Goal: Task Accomplishment & Management: Manage account settings

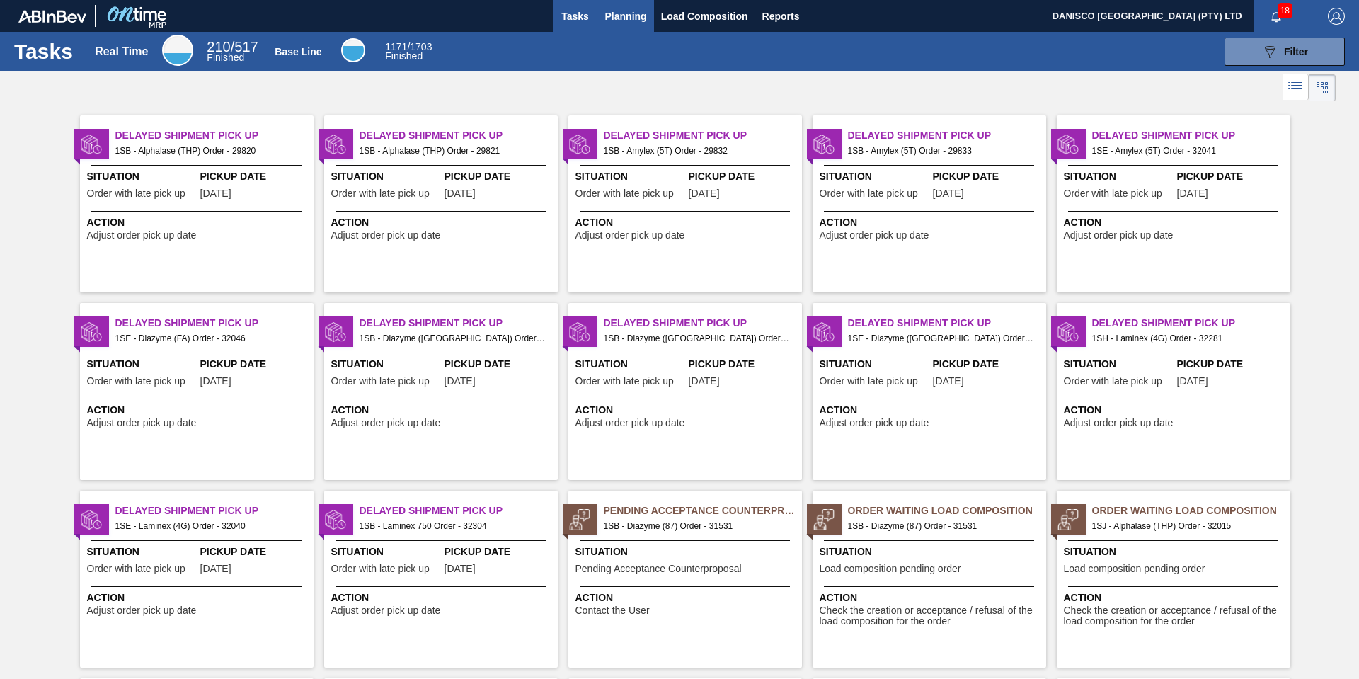
click at [624, 15] on span "Planning" at bounding box center [626, 16] width 42 height 17
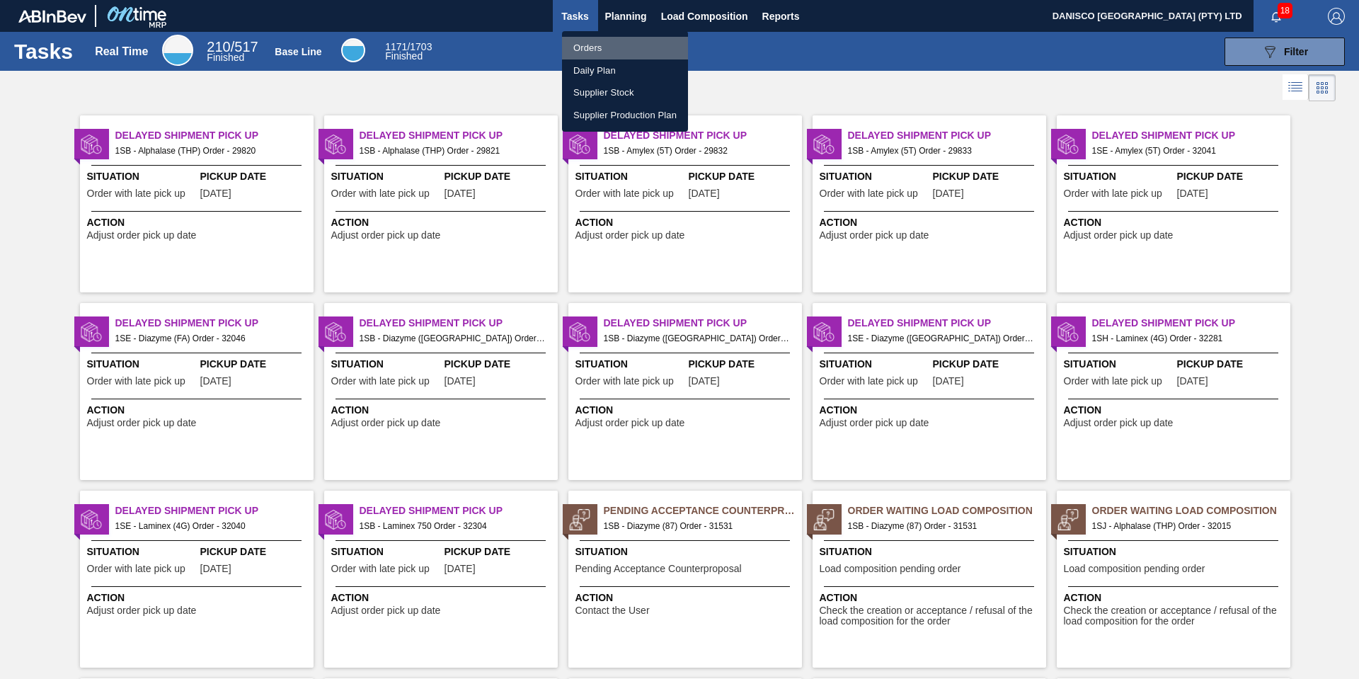
click at [611, 44] on li "Orders" at bounding box center [625, 48] width 126 height 23
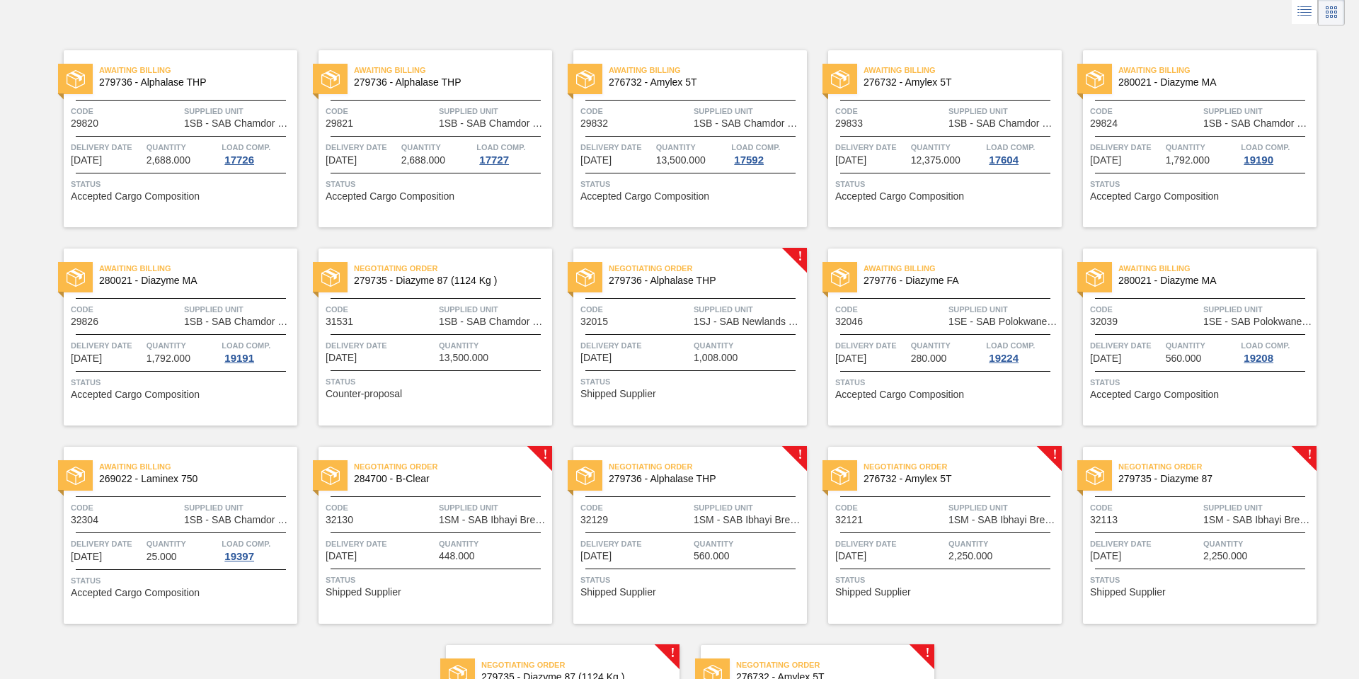
scroll to position [71, 0]
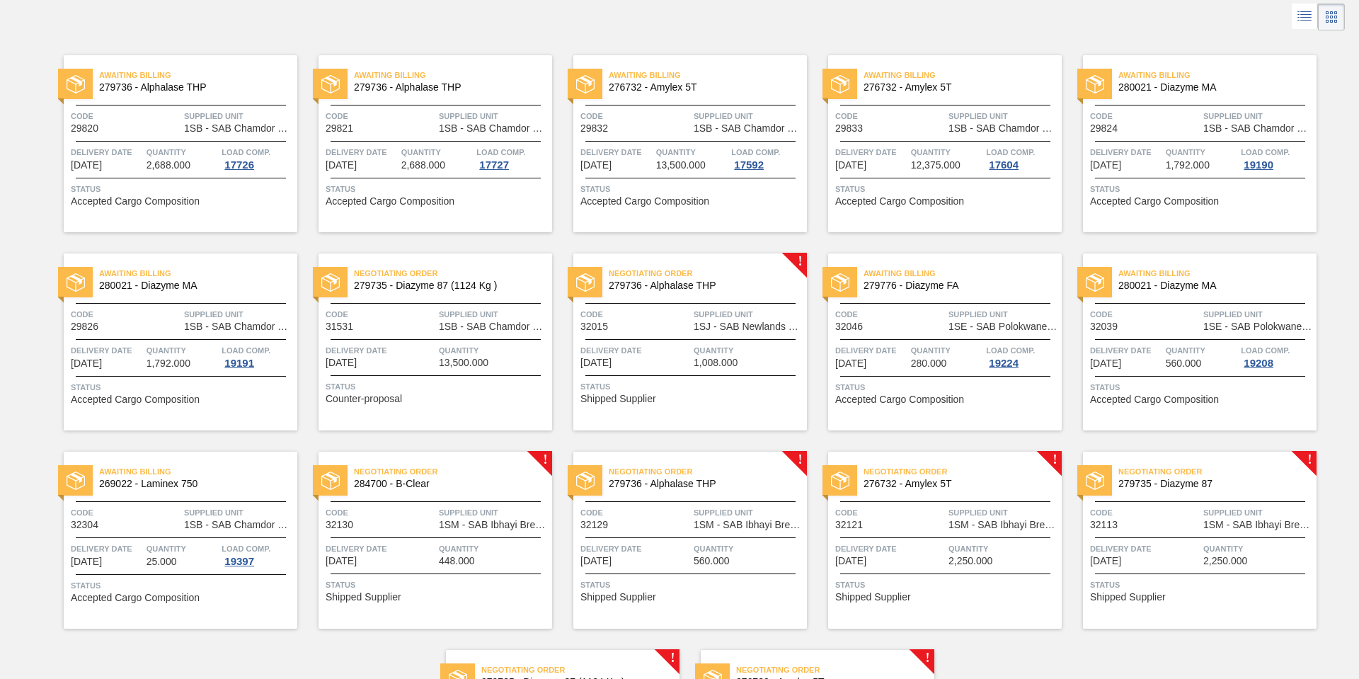
click at [1142, 519] on span "Code" at bounding box center [1145, 512] width 110 height 14
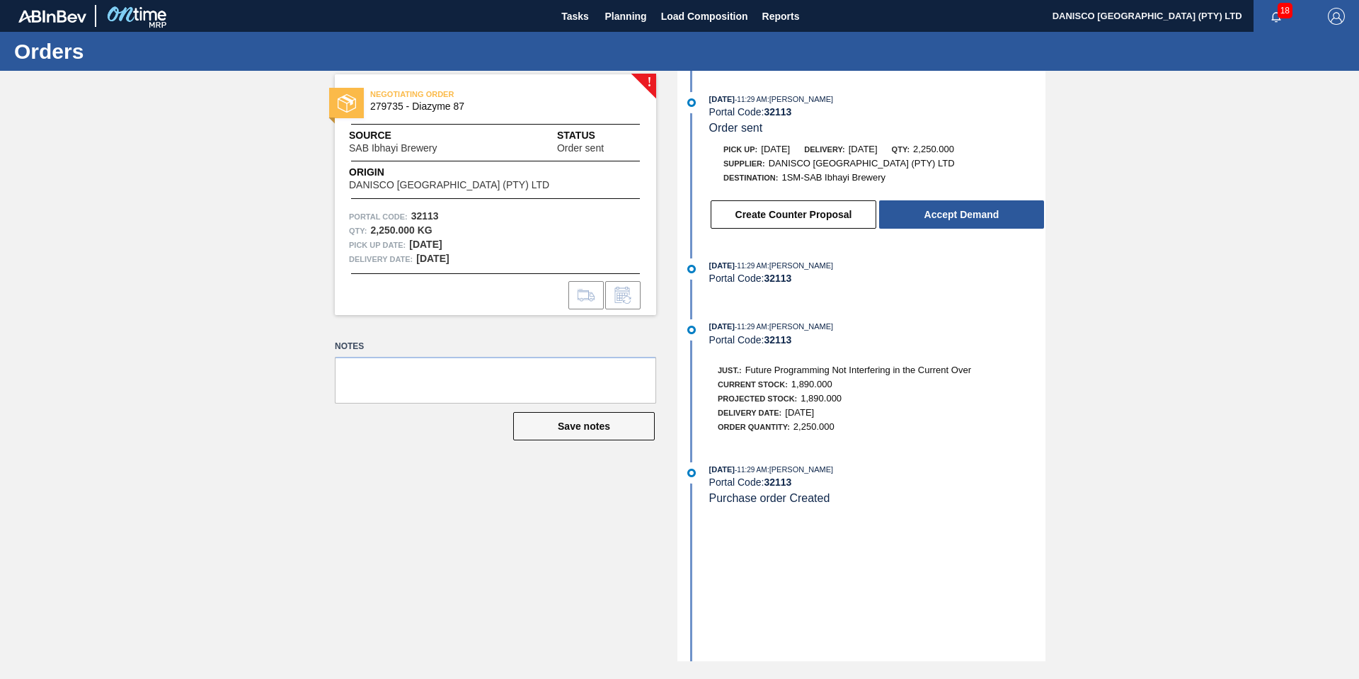
click at [283, 323] on div "! NEGOTIATING ORDER 279735 - Diazyme 87 Source SAB Ibhayi Brewery Status Order …" at bounding box center [679, 366] width 1359 height 590
click at [801, 217] on button "Create Counter Proposal" at bounding box center [794, 214] width 166 height 28
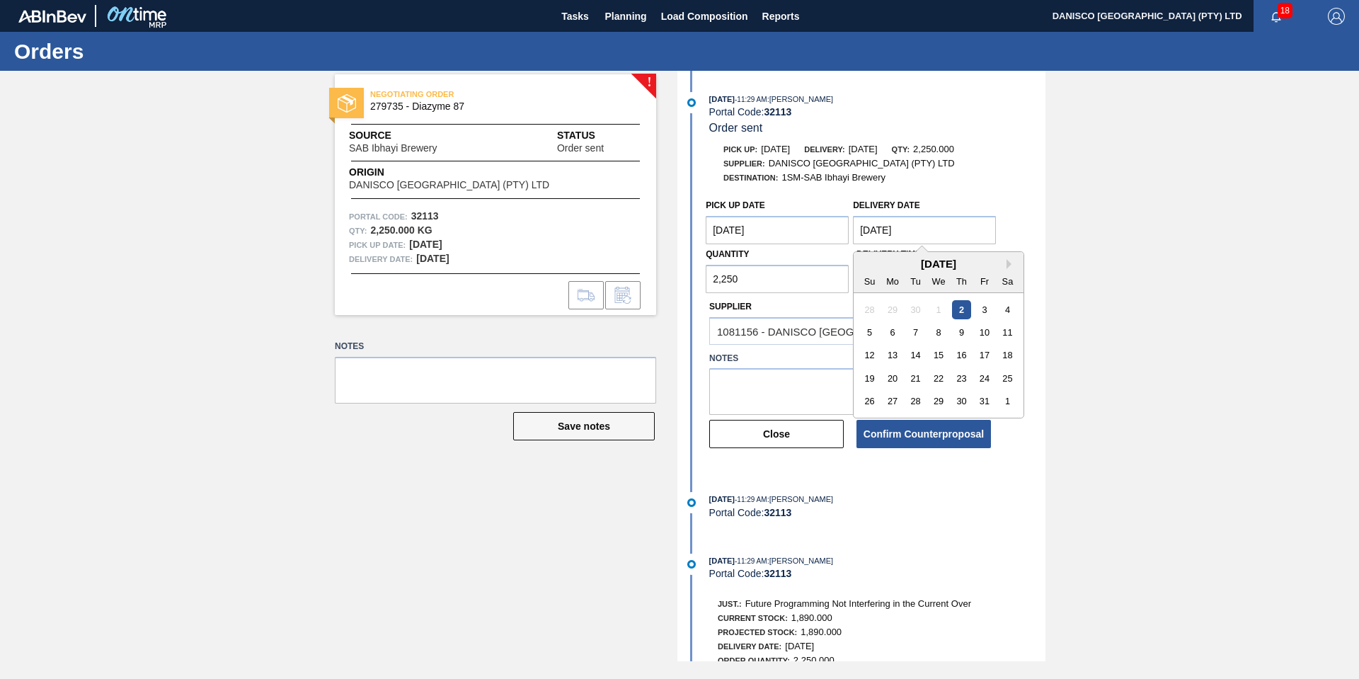
click at [919, 227] on Date "[DATE]" at bounding box center [924, 230] width 143 height 28
click at [963, 335] on div "9" at bounding box center [961, 332] width 19 height 19
type Date "[DATE]"
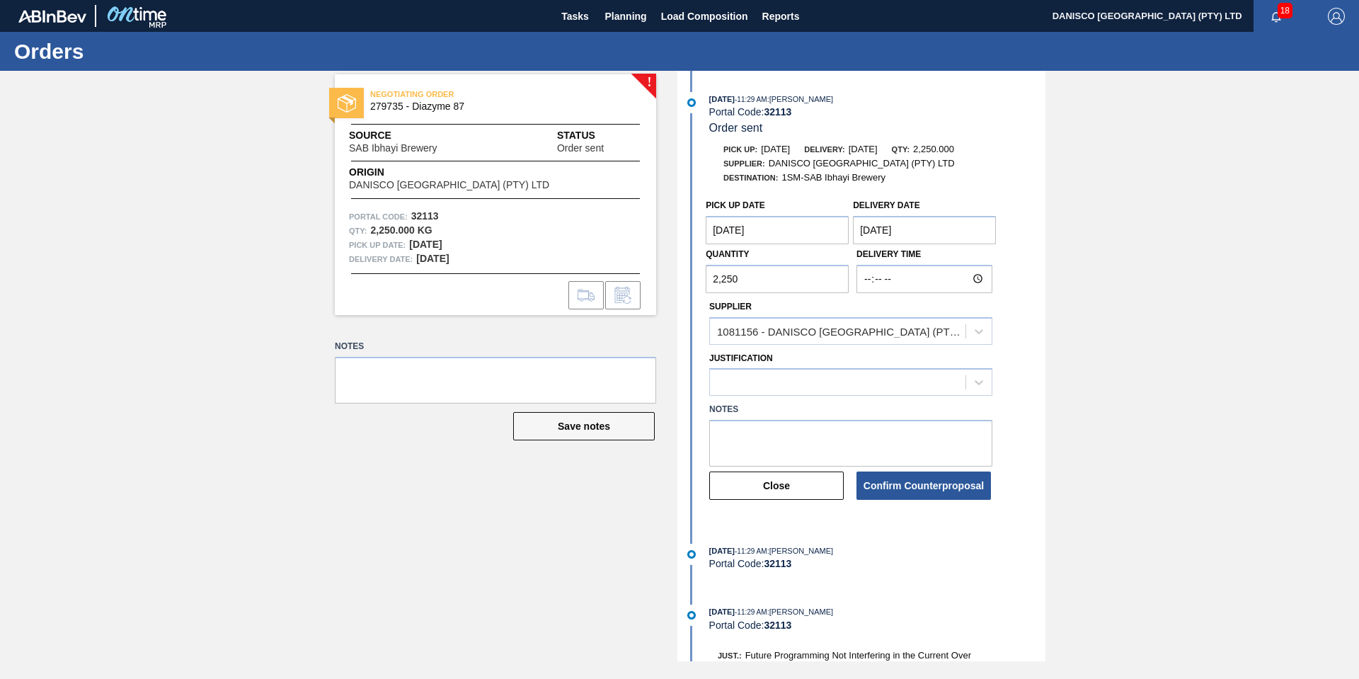
click at [804, 227] on Date "[DATE]" at bounding box center [777, 230] width 143 height 28
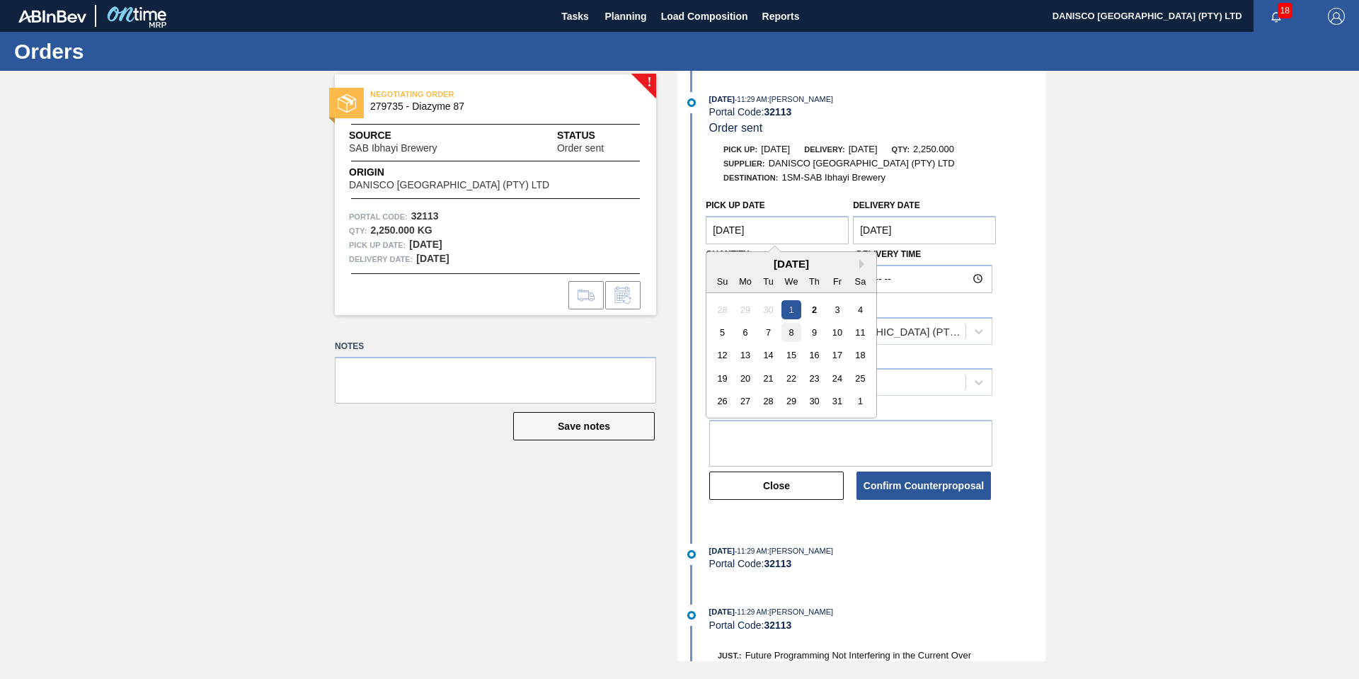
click at [789, 331] on div "8" at bounding box center [791, 332] width 19 height 19
type Date "[DATE]"
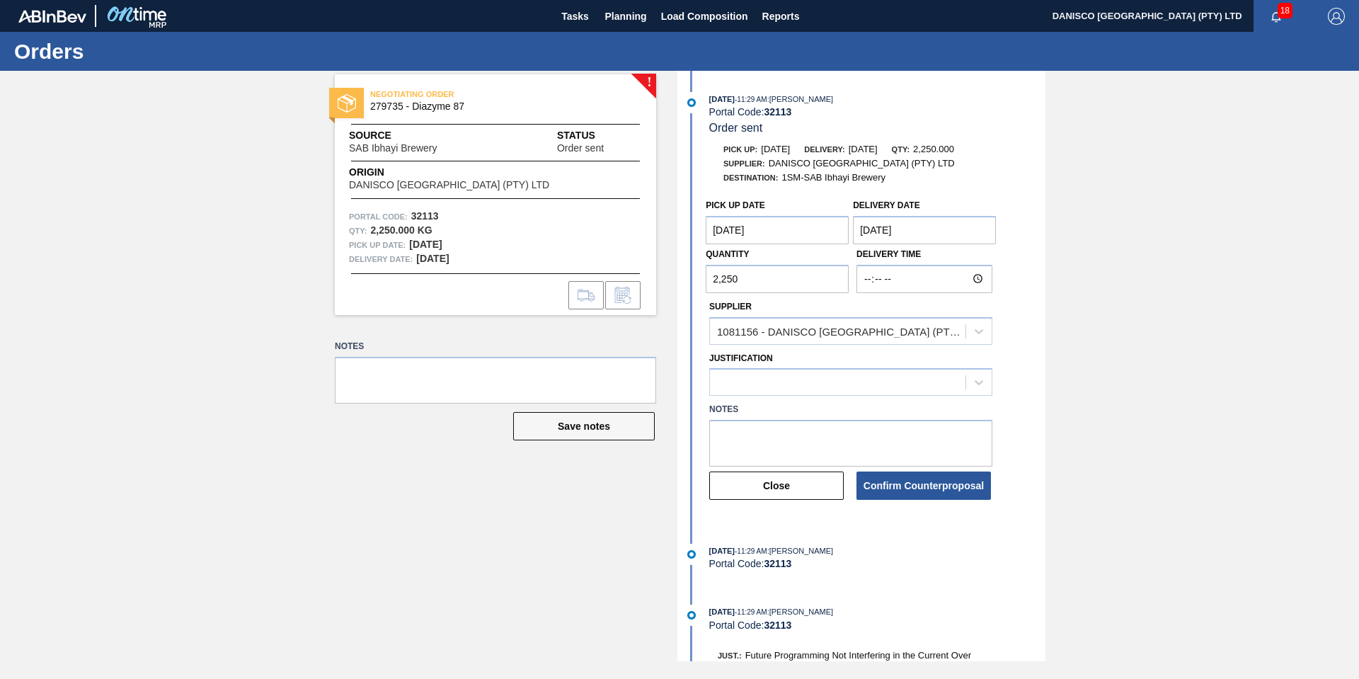
click at [1225, 314] on div "! NEGOTIATING ORDER 279735 - Diazyme 87 Source SAB Ibhayi Brewery Status Order …" at bounding box center [679, 366] width 1359 height 590
click at [782, 384] on div at bounding box center [838, 382] width 256 height 21
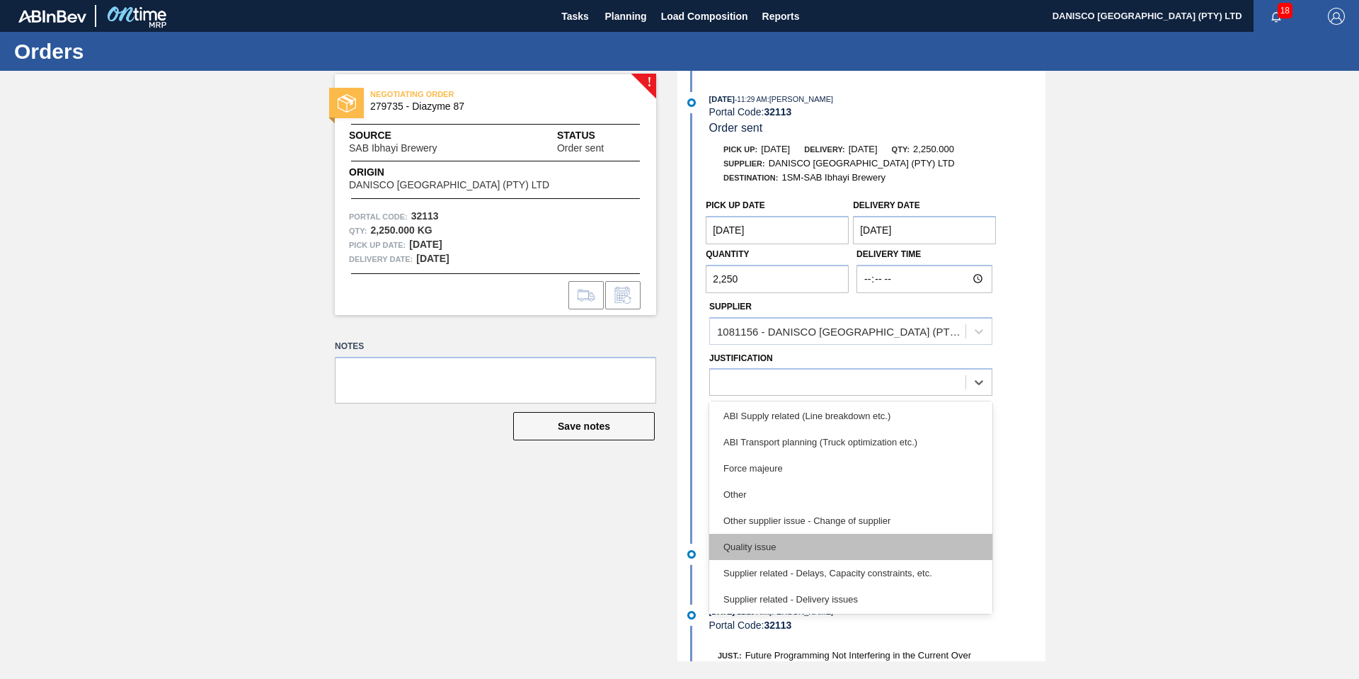
scroll to position [212, 0]
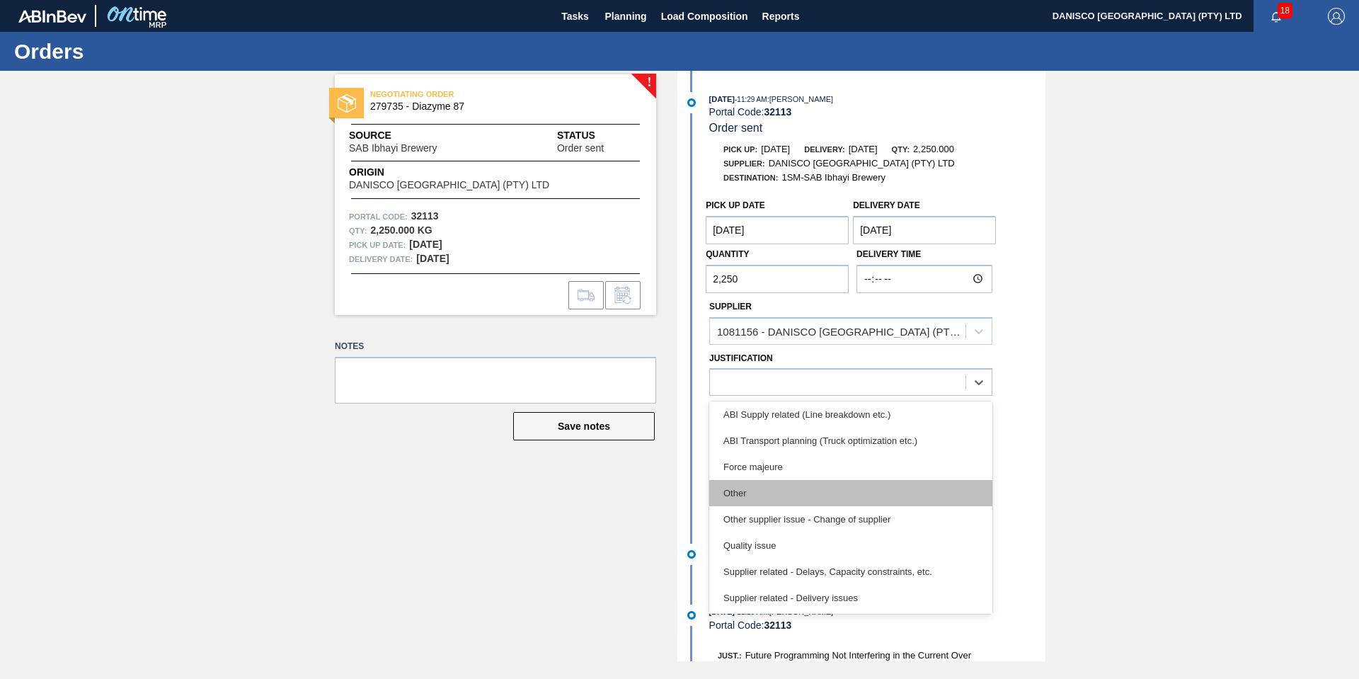
click at [814, 497] on div "Other" at bounding box center [850, 493] width 283 height 26
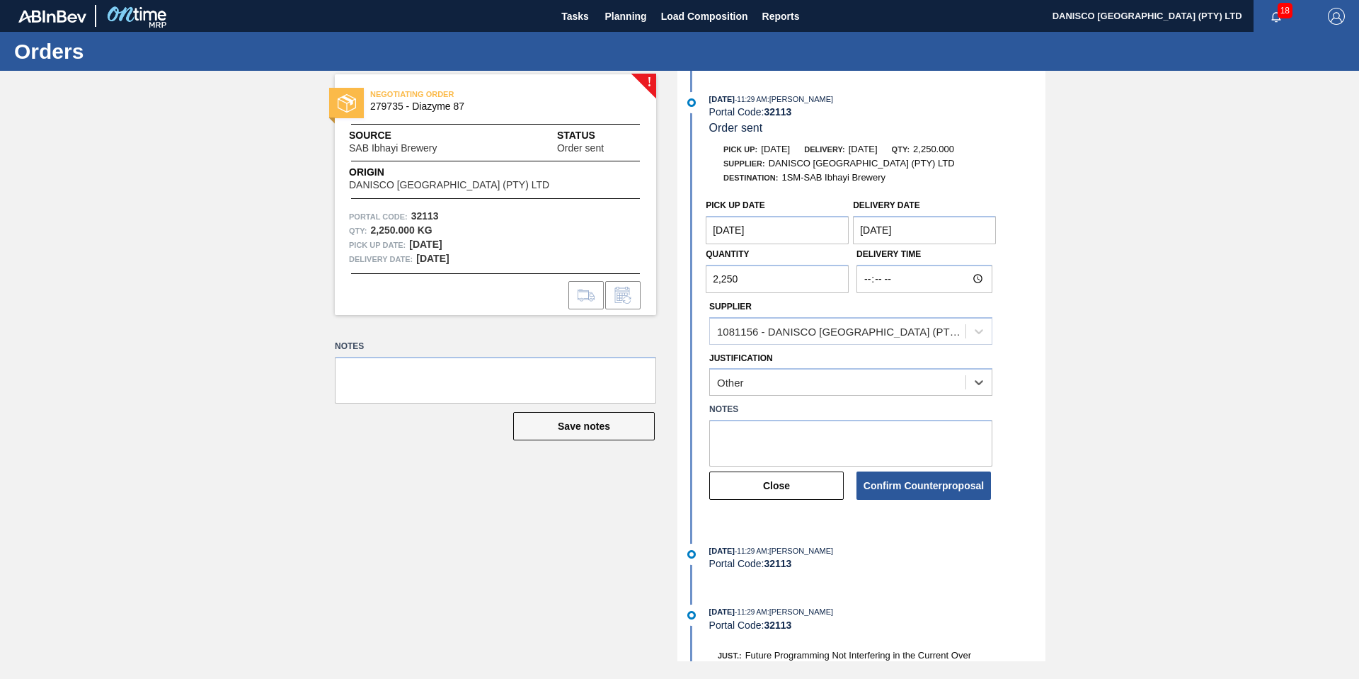
click at [1065, 401] on div "! NEGOTIATING ORDER 279735 - Diazyme 87 Source SAB Ibhayi Brewery Status Order …" at bounding box center [679, 366] width 1359 height 590
click at [918, 485] on button "Confirm Counterproposal" at bounding box center [924, 485] width 135 height 28
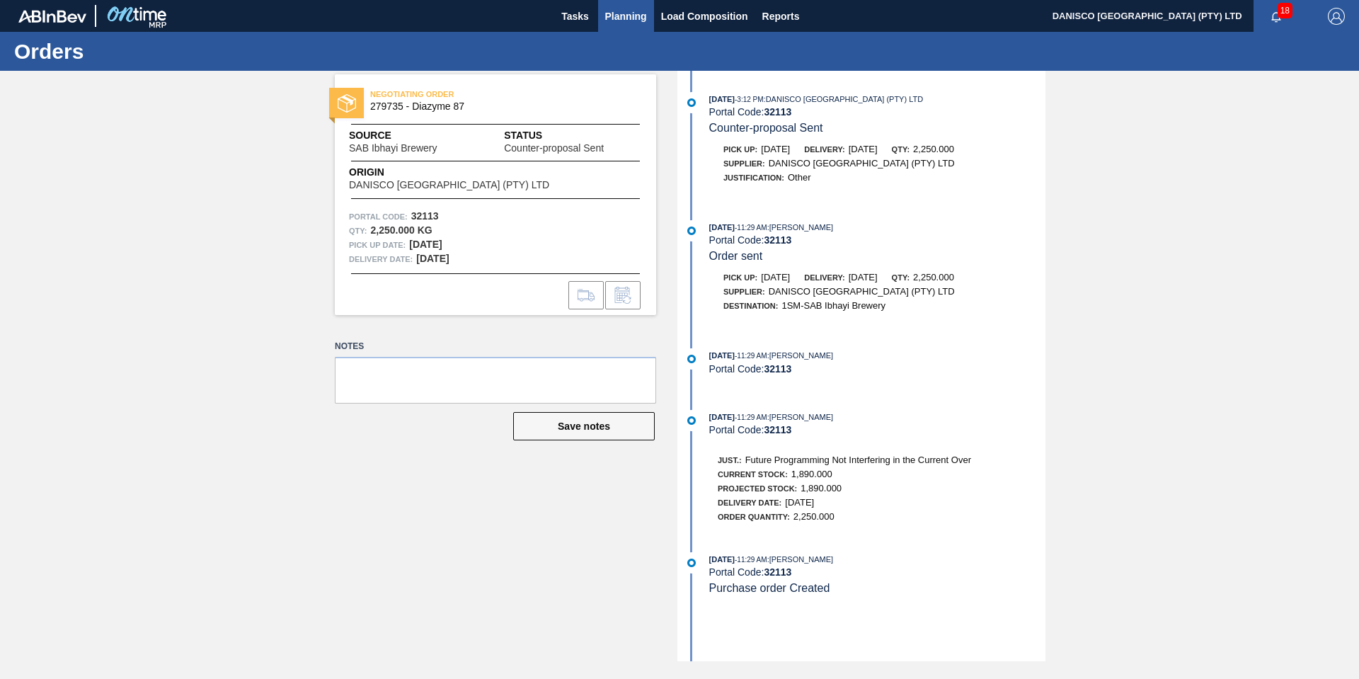
click at [636, 20] on span "Planning" at bounding box center [626, 16] width 42 height 17
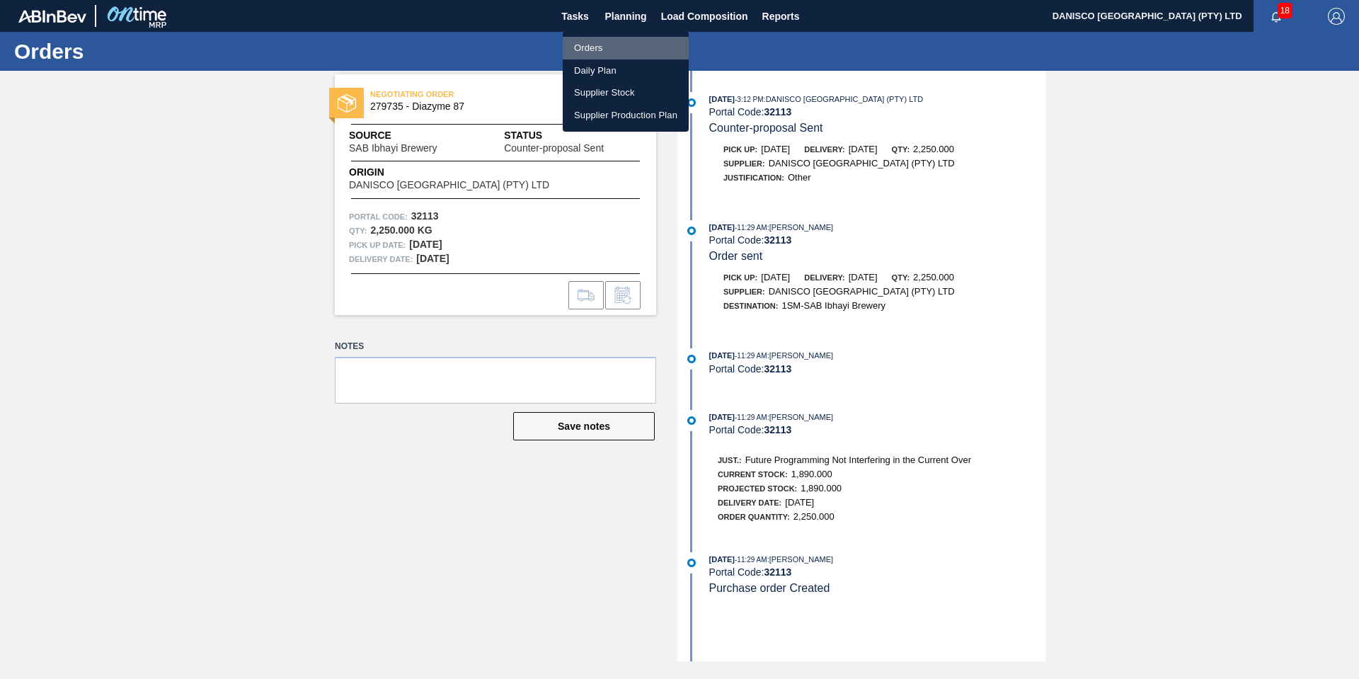
click at [612, 48] on li "Orders" at bounding box center [626, 48] width 126 height 23
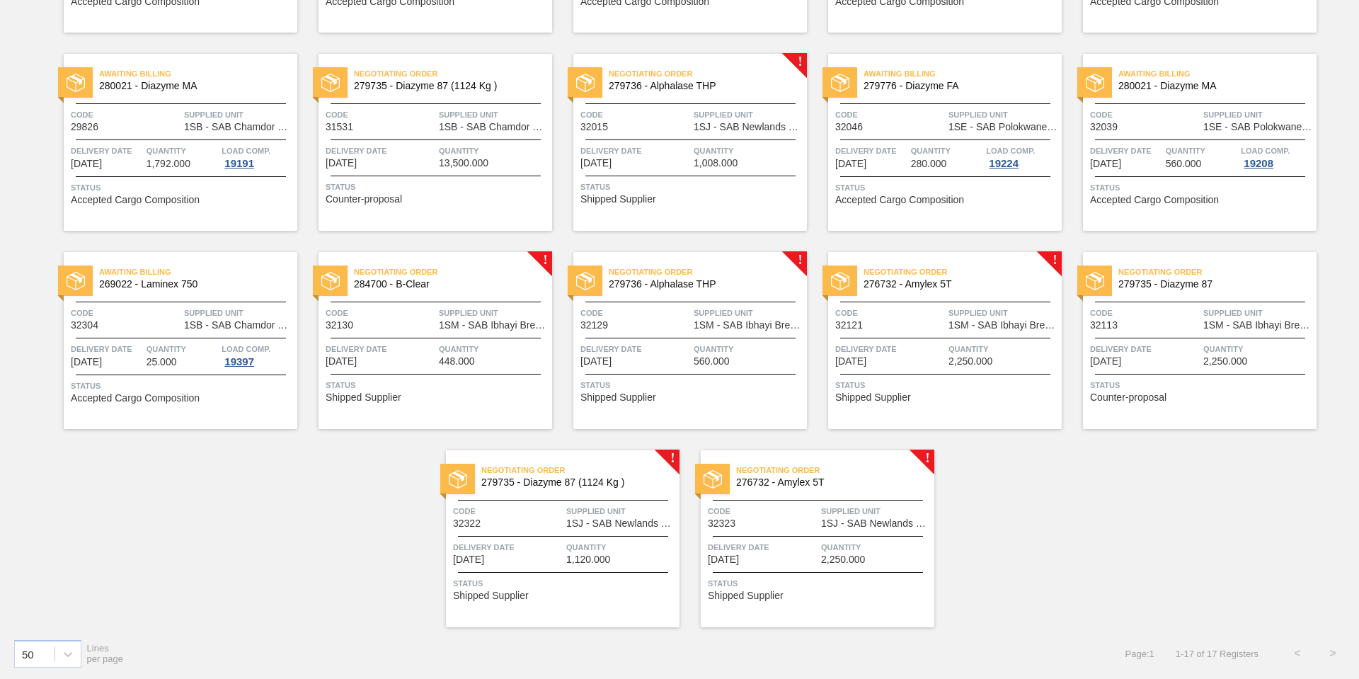
scroll to position [271, 0]
click at [925, 337] on div at bounding box center [945, 337] width 210 height 1
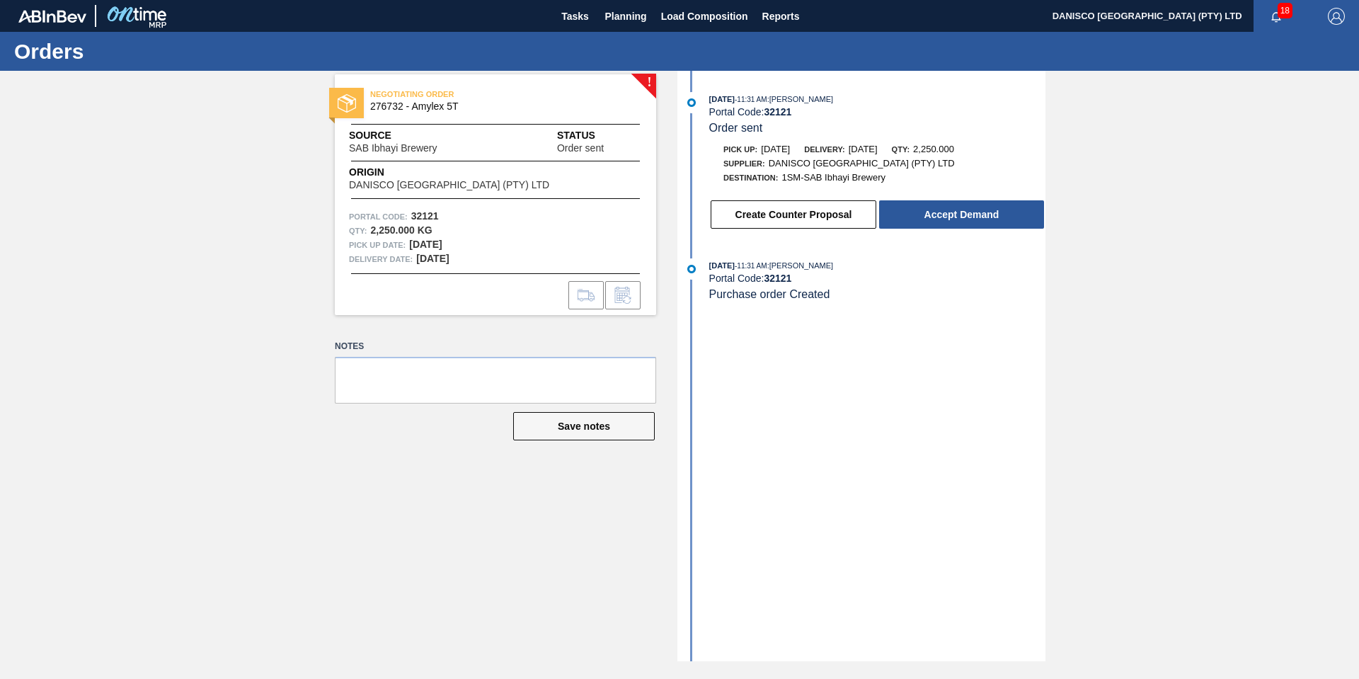
click at [196, 321] on div "! NEGOTIATING ORDER 276732 - Amylex 5T Source SAB Ibhayi Brewery Status Order s…" at bounding box center [679, 366] width 1359 height 590
click at [795, 214] on button "Create Counter Proposal" at bounding box center [794, 214] width 166 height 28
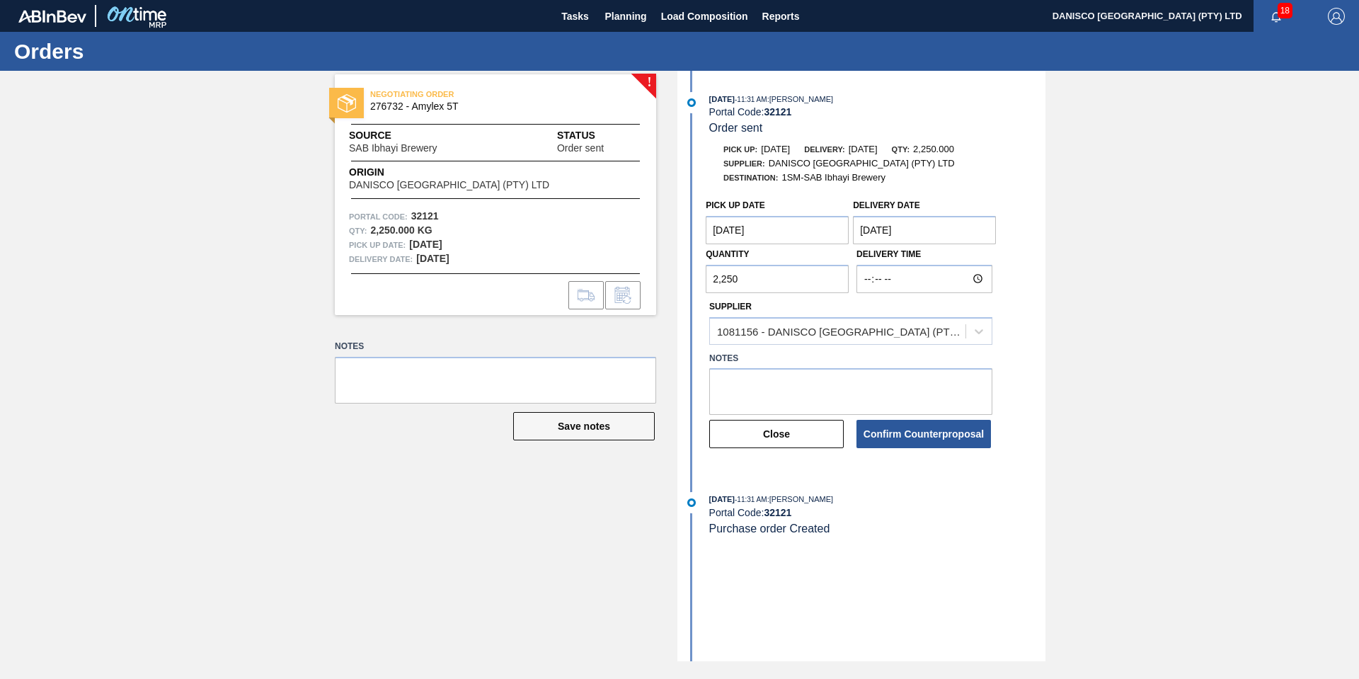
click at [925, 232] on Date "[DATE]" at bounding box center [924, 230] width 143 height 28
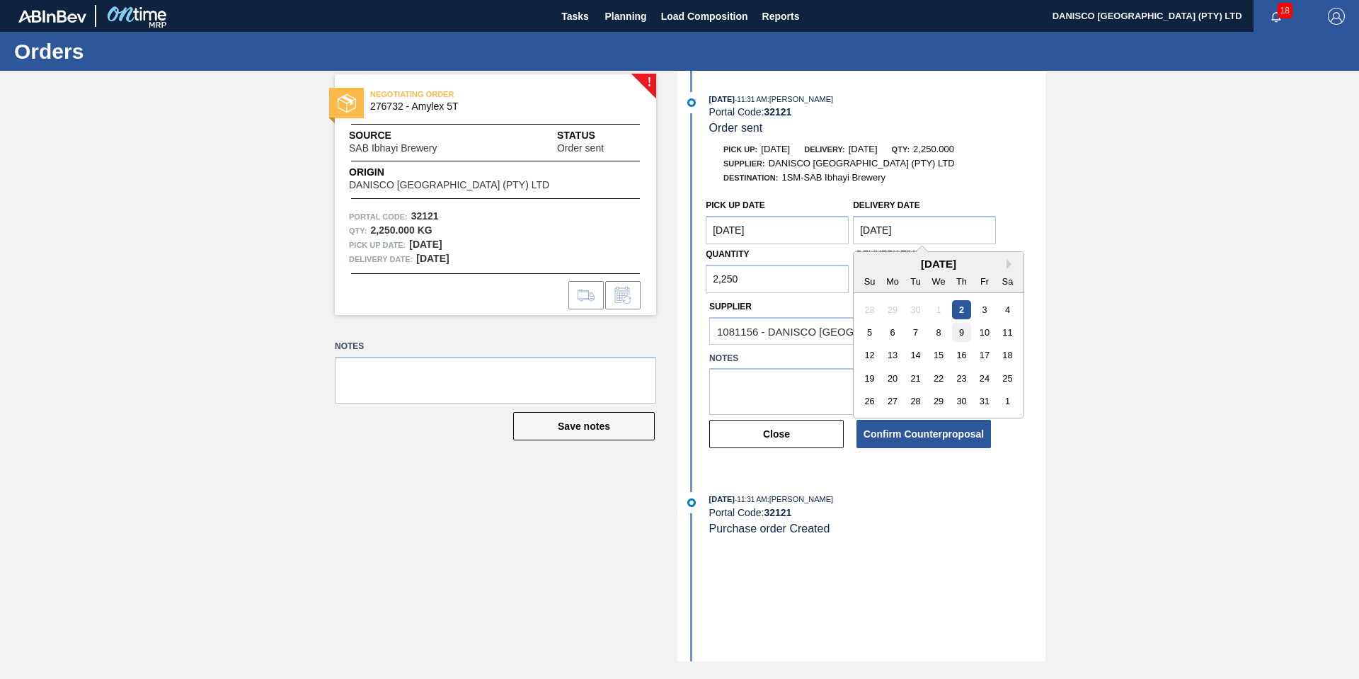
click at [964, 331] on div "9" at bounding box center [961, 332] width 19 height 19
type Date "[DATE]"
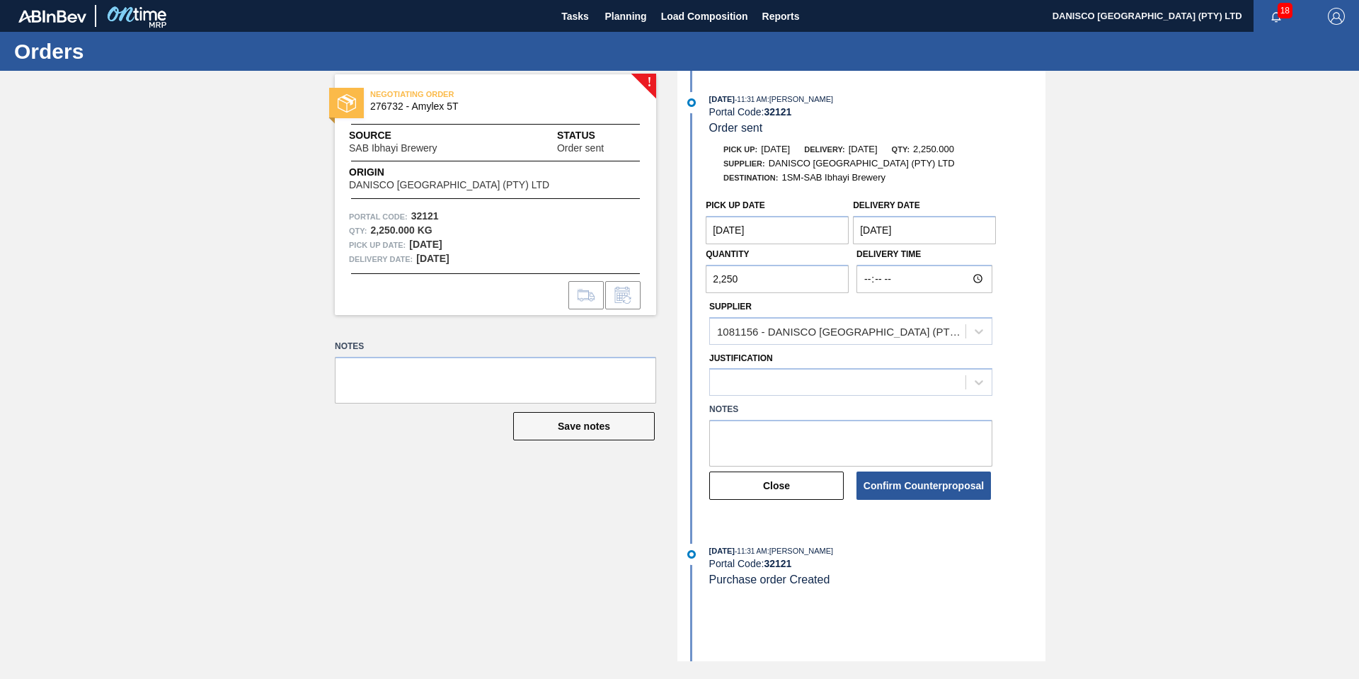
click at [814, 226] on Date "[DATE]" at bounding box center [777, 230] width 143 height 28
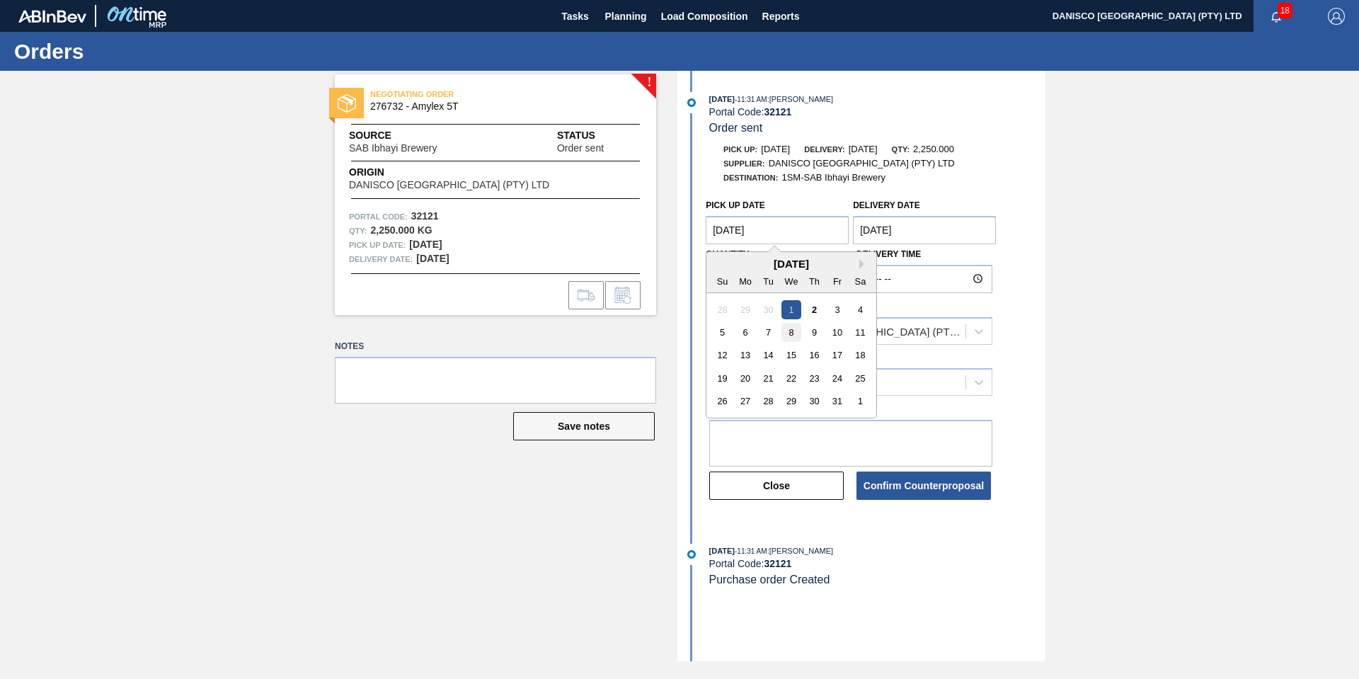
click at [796, 332] on div "8" at bounding box center [791, 332] width 19 height 19
type Date "[DATE]"
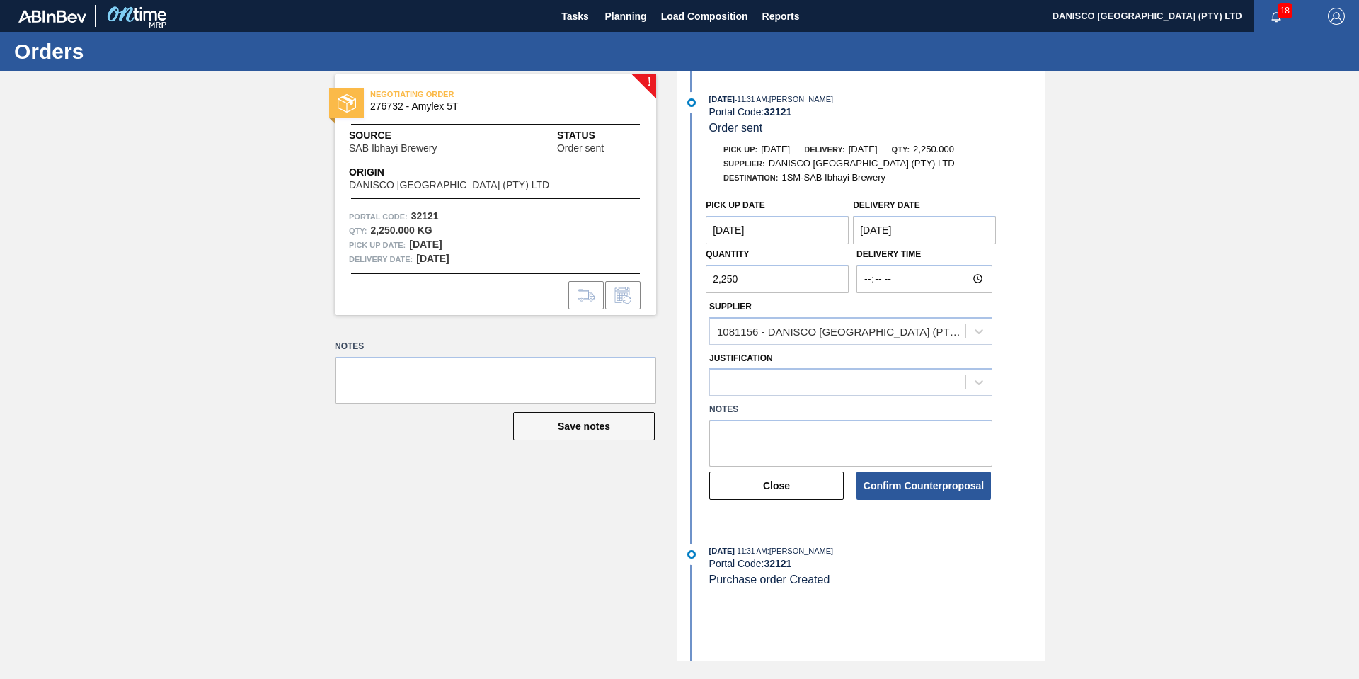
click at [1153, 317] on div "! NEGOTIATING ORDER 276732 - Amylex 5T Source SAB Ibhayi Brewery Status Order s…" at bounding box center [679, 366] width 1359 height 590
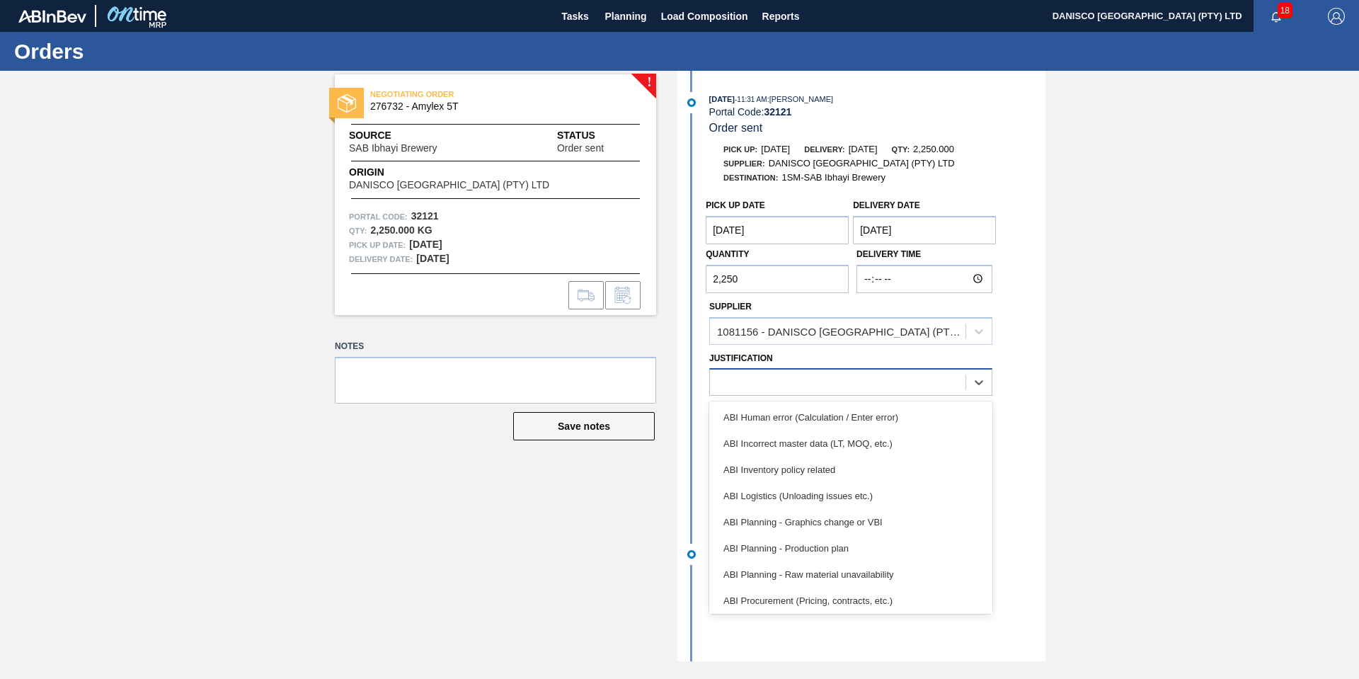
click at [823, 384] on div at bounding box center [838, 382] width 256 height 21
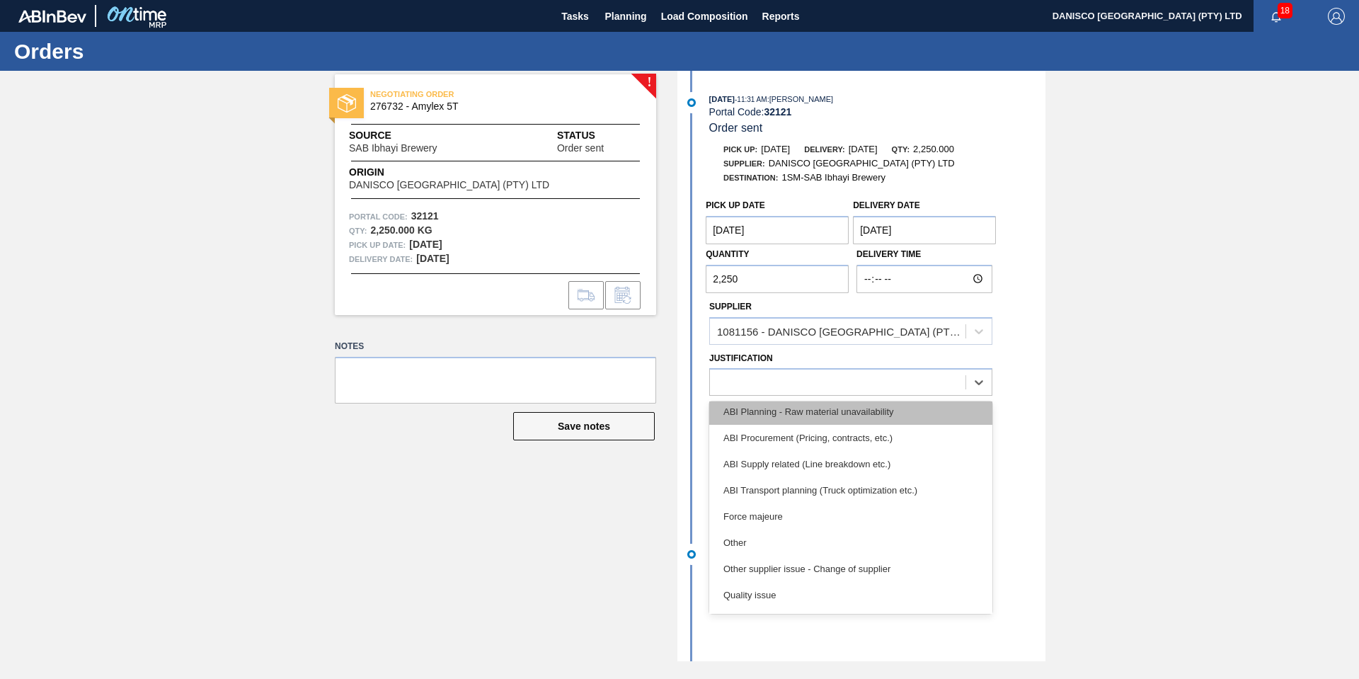
scroll to position [212, 0]
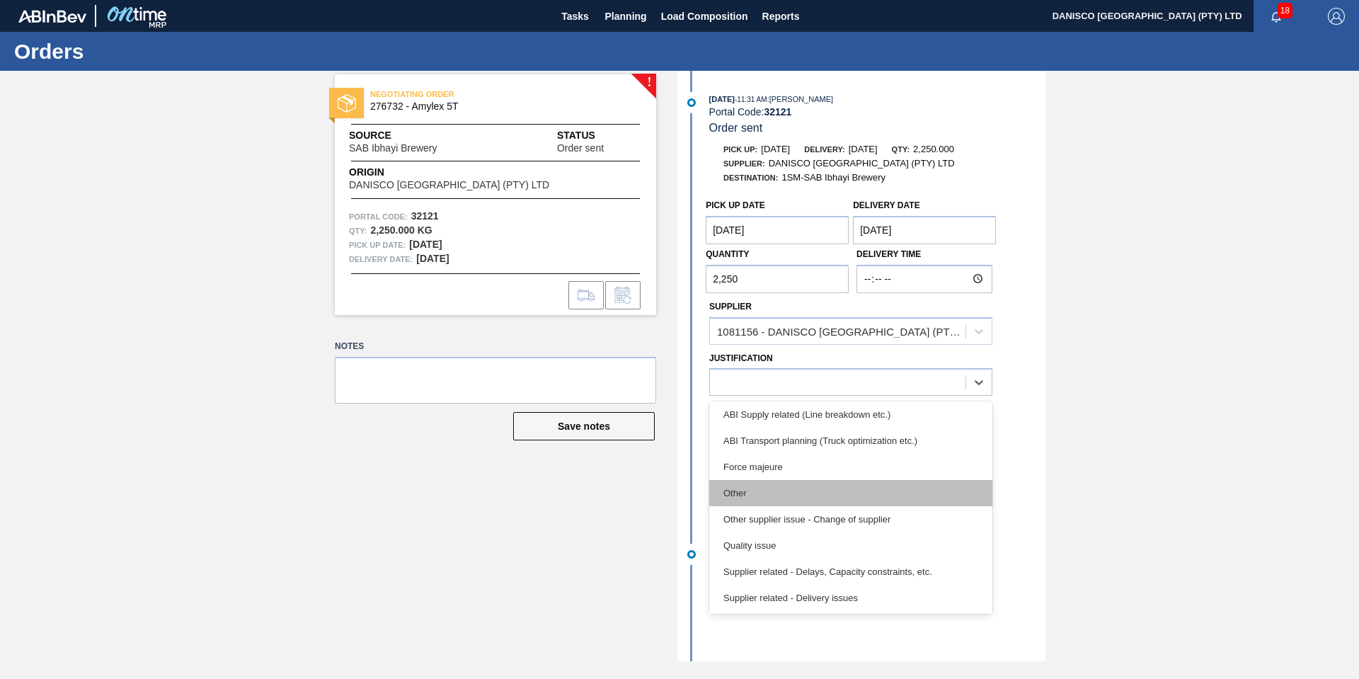
click at [814, 500] on div "Other" at bounding box center [850, 493] width 283 height 26
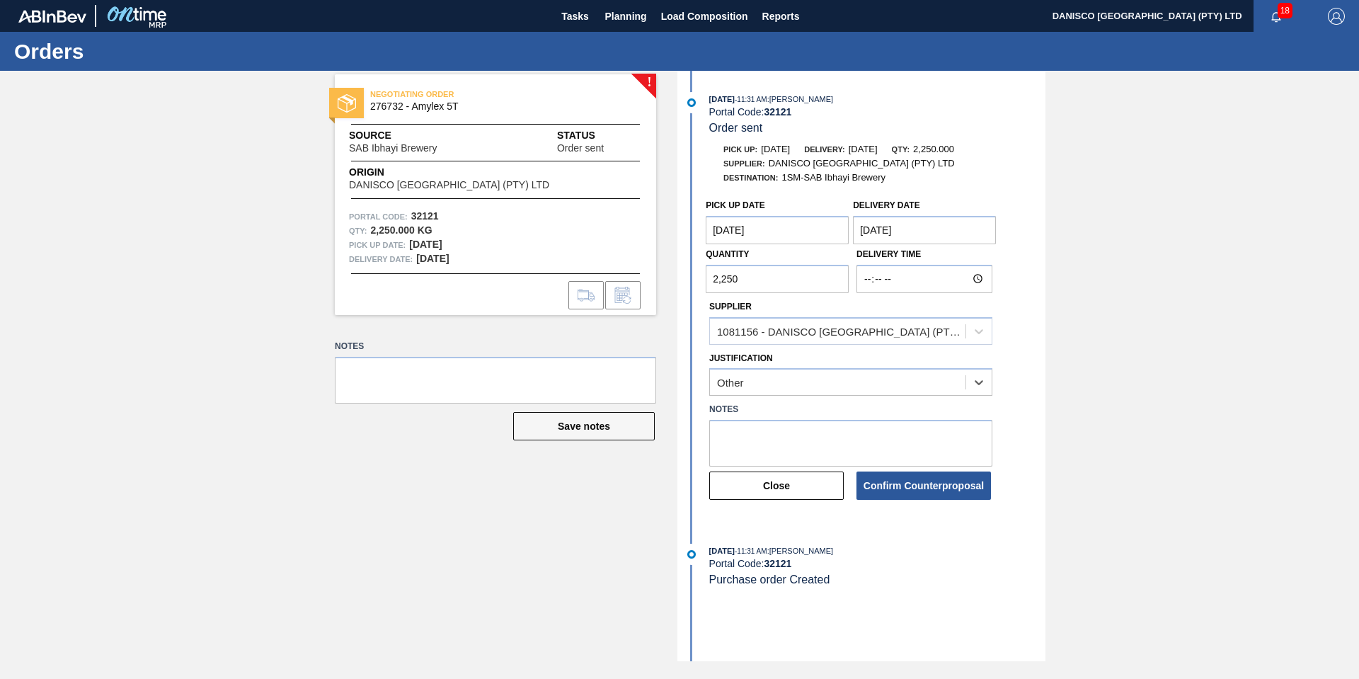
click at [1145, 440] on div "! NEGOTIATING ORDER 276732 - Amylex 5T Source SAB Ibhayi Brewery Status Order s…" at bounding box center [679, 366] width 1359 height 590
click at [921, 493] on button "Confirm Counterproposal" at bounding box center [924, 485] width 135 height 28
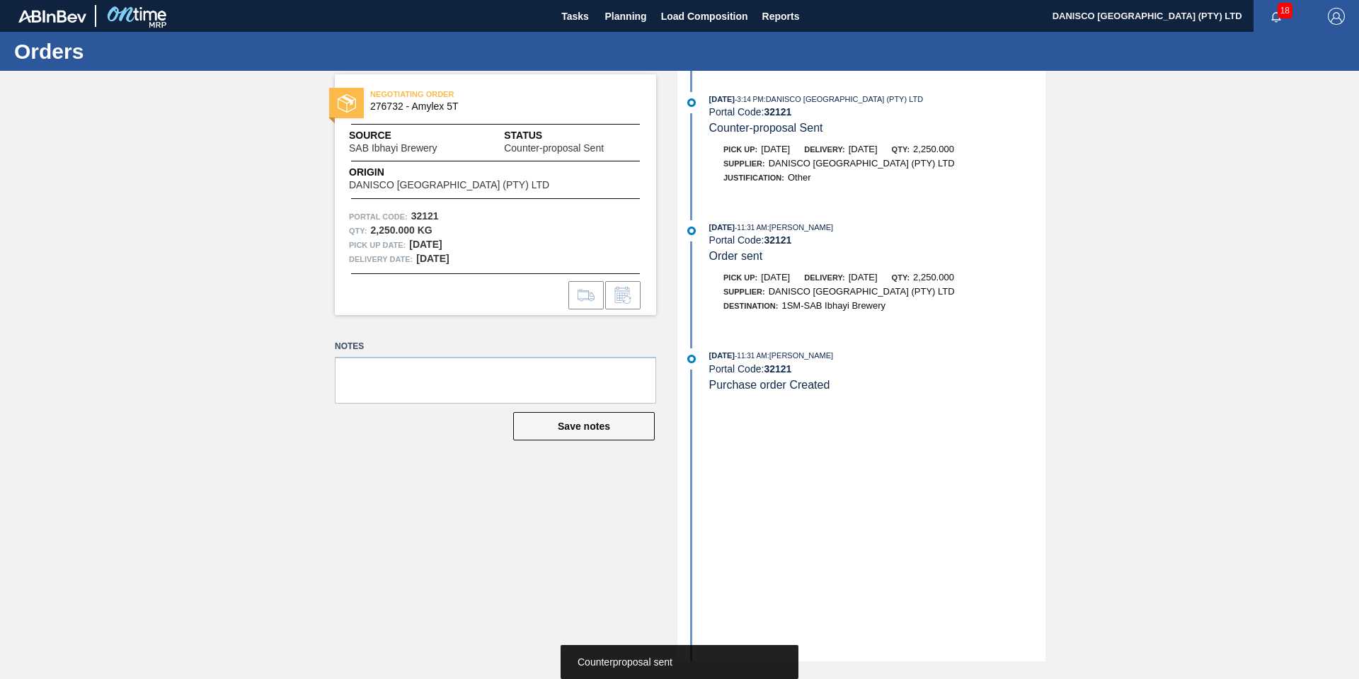
click at [243, 314] on div "NEGOTIATING ORDER 276732 - Amylex 5T Source SAB Ibhayi Brewery Status Counter-p…" at bounding box center [679, 366] width 1359 height 590
click at [627, 15] on span "Planning" at bounding box center [626, 16] width 42 height 17
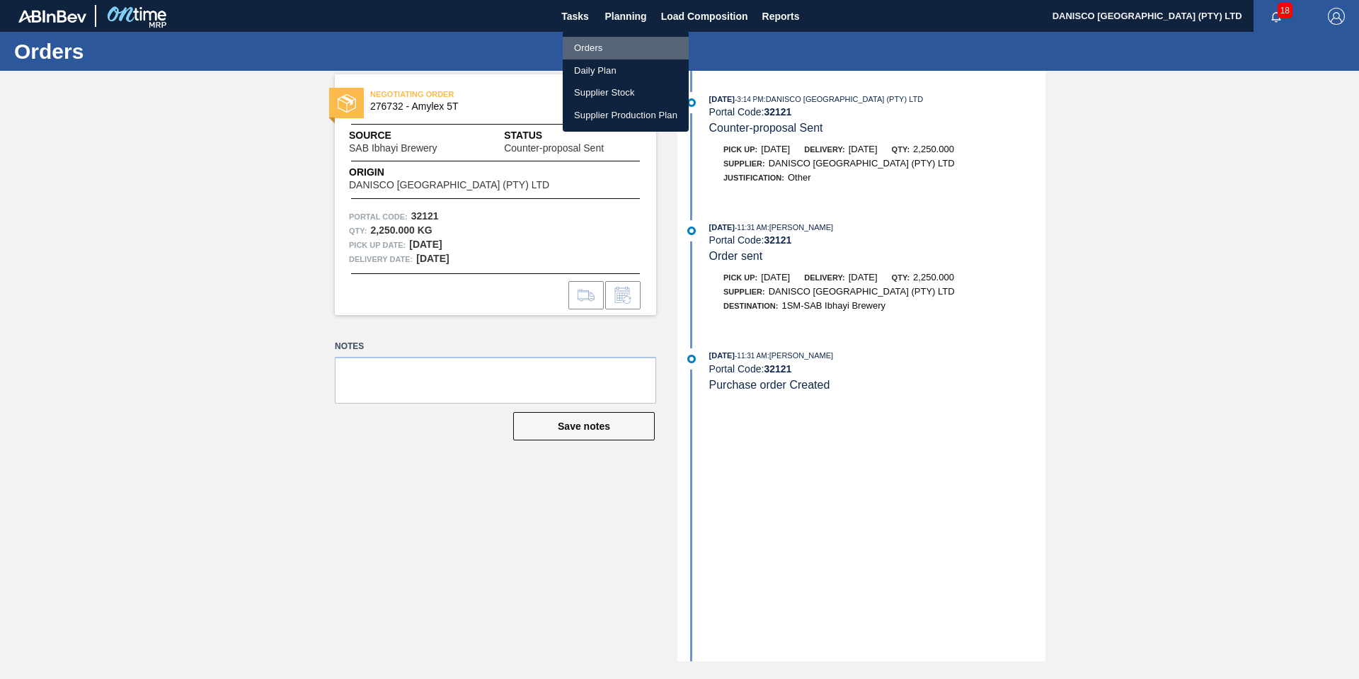
click at [605, 41] on li "Orders" at bounding box center [626, 48] width 126 height 23
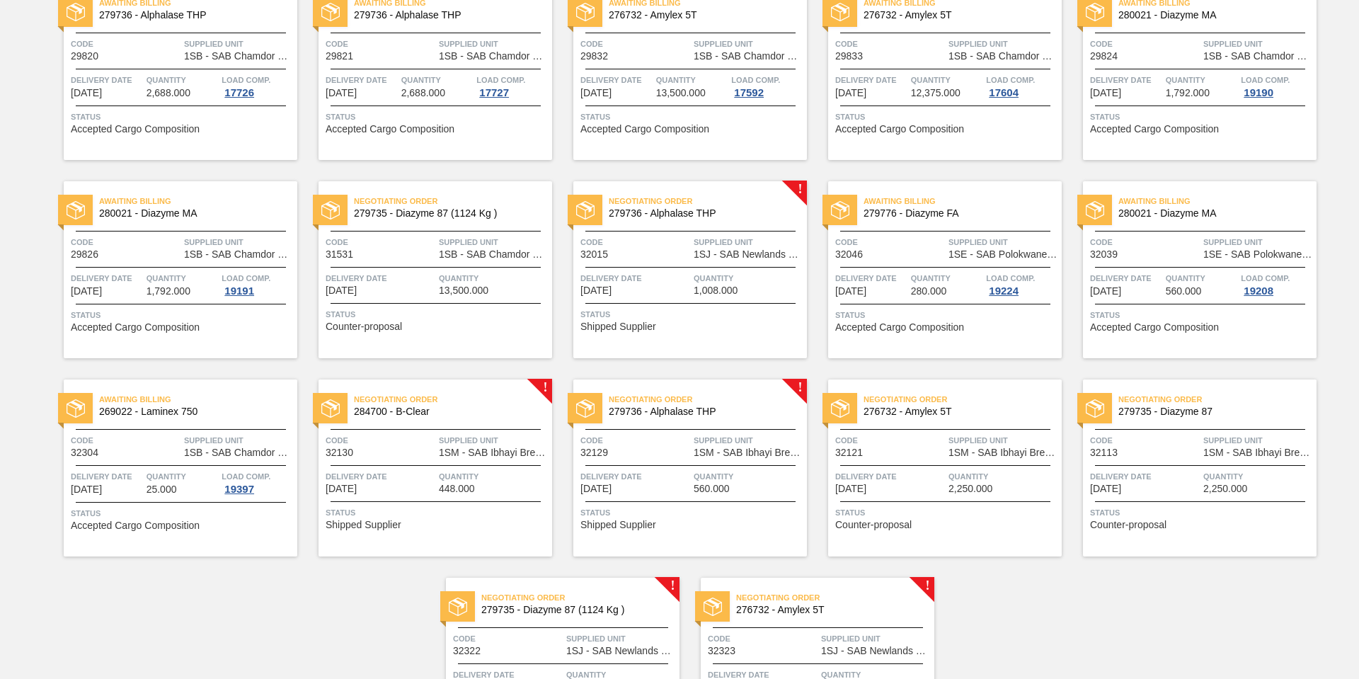
scroll to position [271, 0]
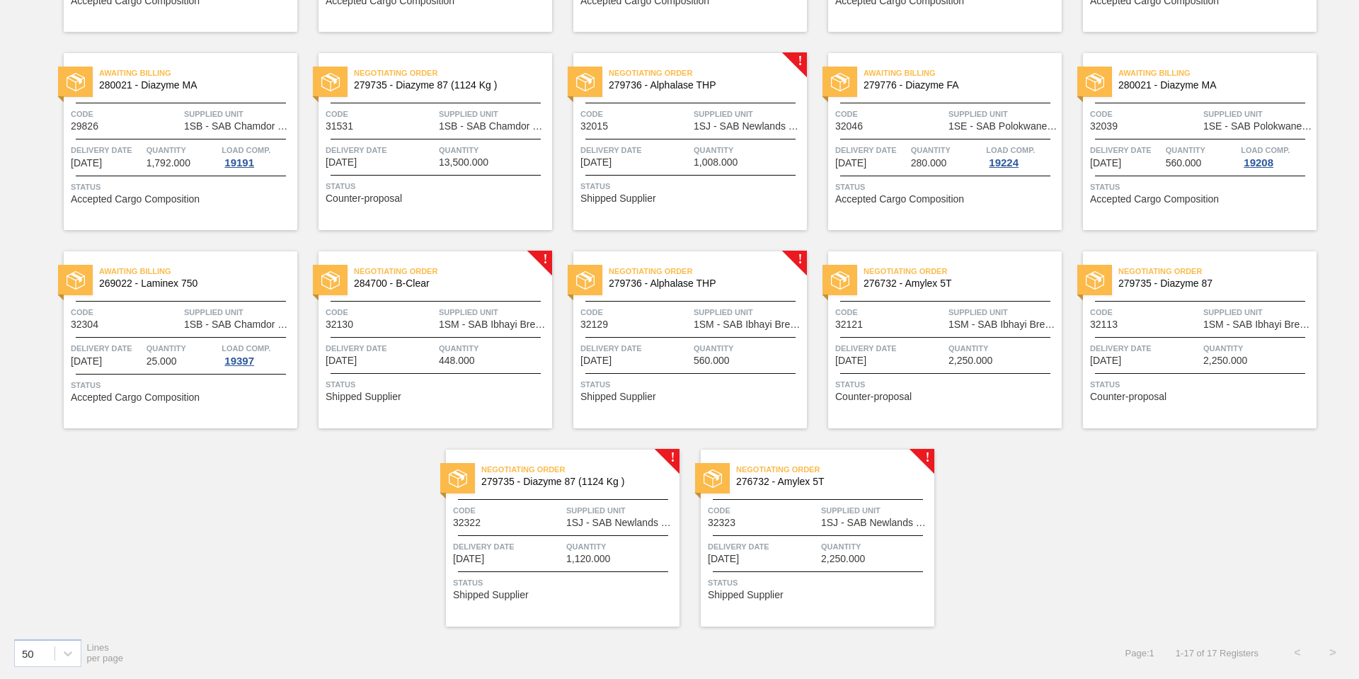
click at [639, 355] on div "Delivery Date [DATE]" at bounding box center [635, 353] width 110 height 25
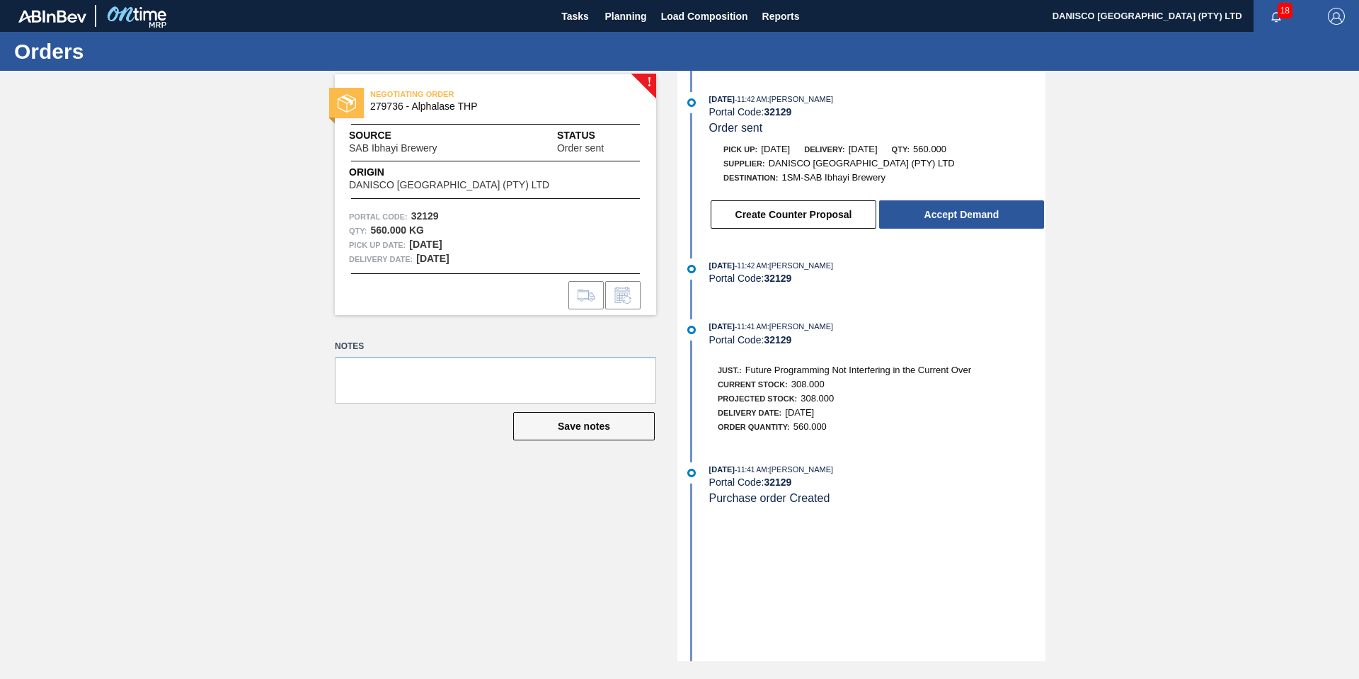
click at [1174, 248] on div "! NEGOTIATING ORDER 279736 - Alphalase THP Source SAB Ibhayi Brewery Status Ord…" at bounding box center [679, 366] width 1359 height 590
click at [231, 414] on div "! NEGOTIATING ORDER 279736 - Alphalase THP Source SAB Ibhayi Brewery Status Ord…" at bounding box center [679, 366] width 1359 height 590
click at [797, 209] on button "Create Counter Proposal" at bounding box center [794, 214] width 166 height 28
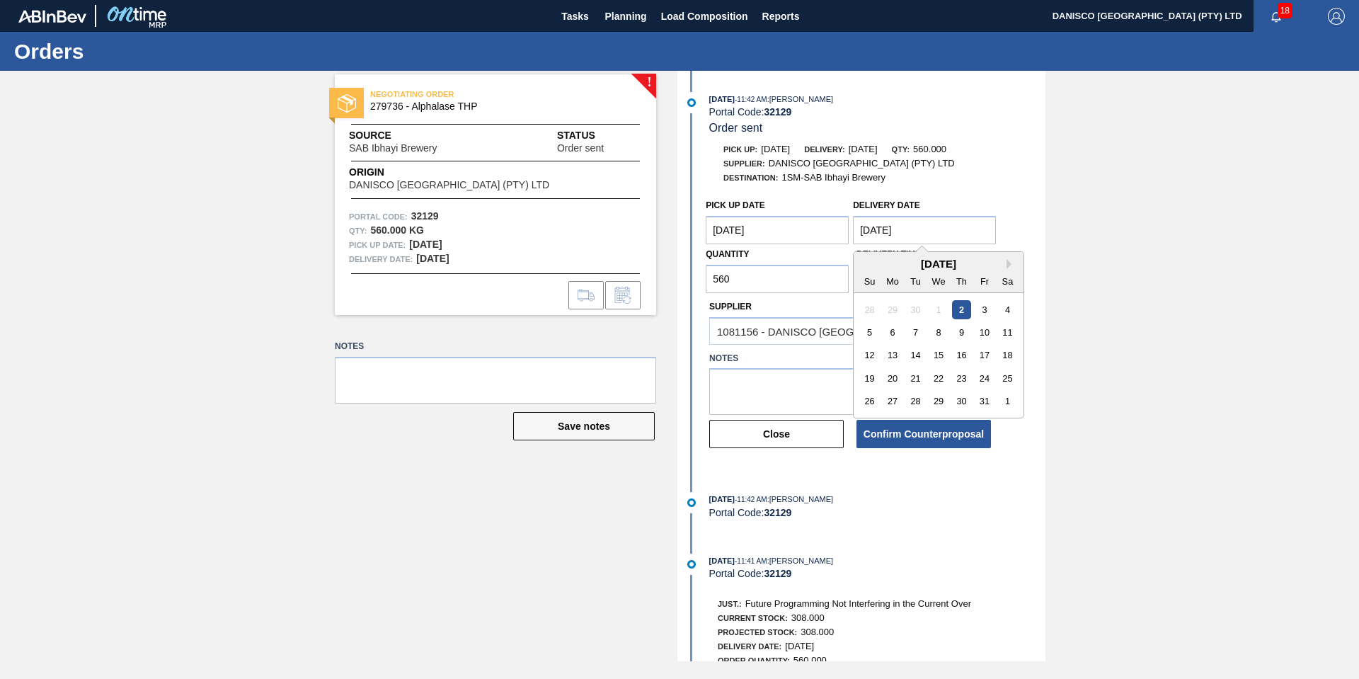
click at [927, 221] on Date "[DATE]" at bounding box center [924, 230] width 143 height 28
click at [898, 354] on div "13" at bounding box center [892, 355] width 19 height 19
type Date "[DATE]"
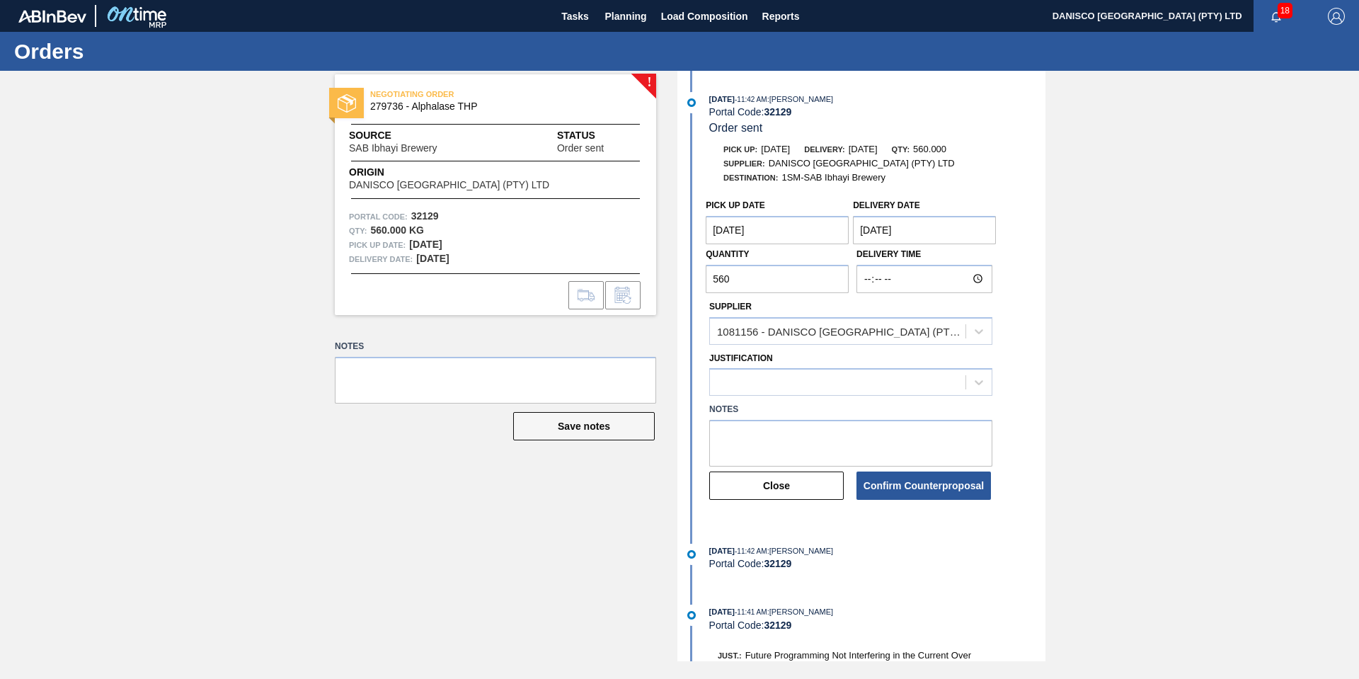
click at [799, 239] on Date "[DATE]" at bounding box center [777, 230] width 143 height 28
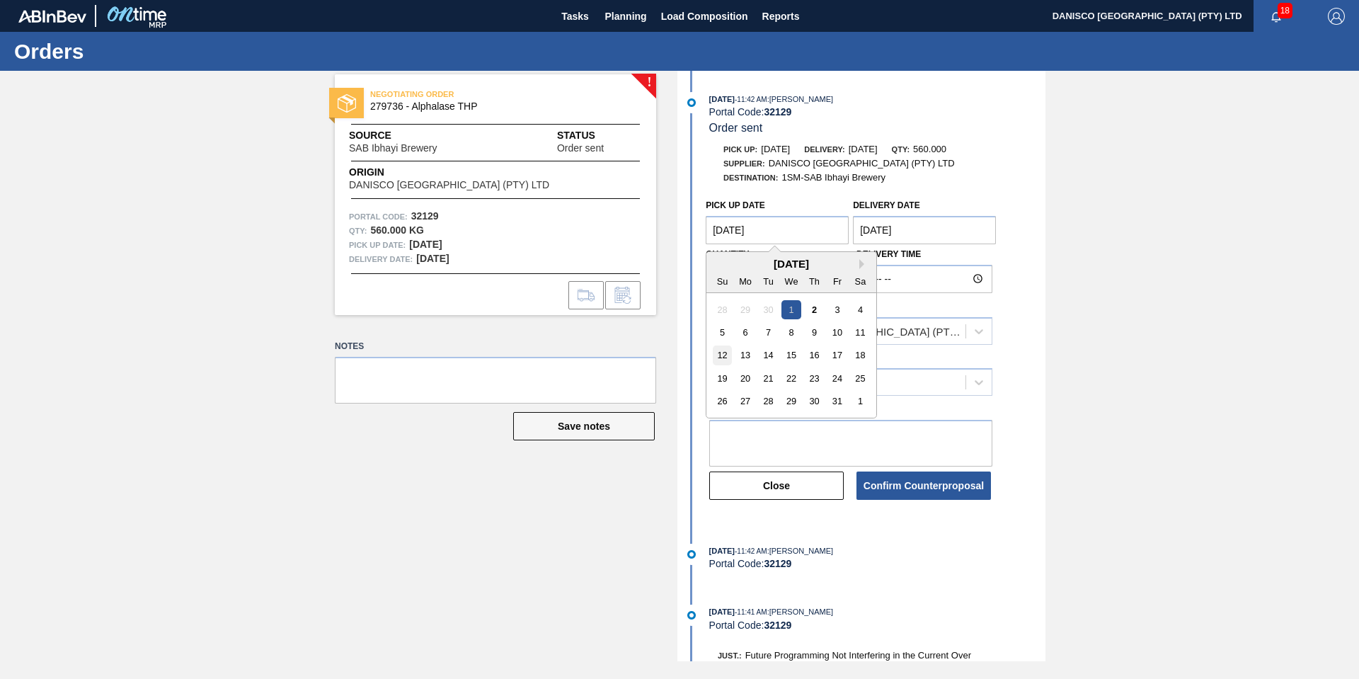
click at [720, 354] on div "12" at bounding box center [722, 355] width 19 height 19
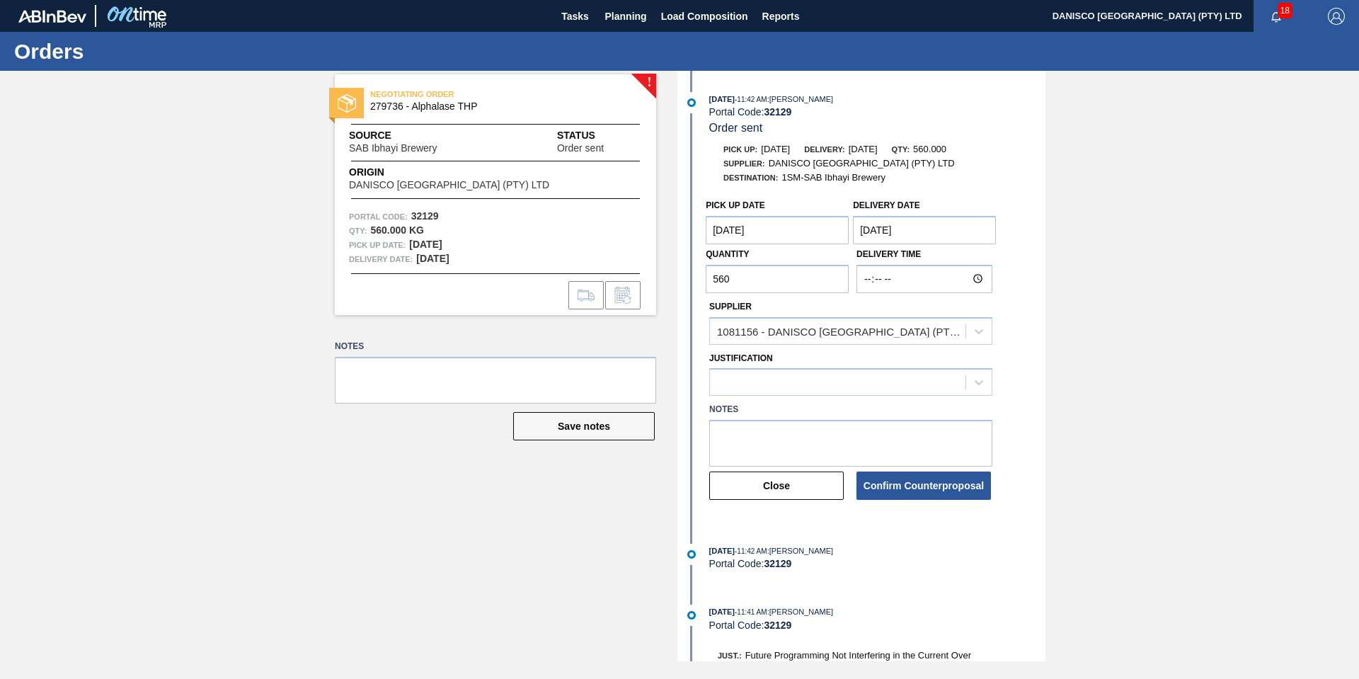
click at [934, 236] on Date "[DATE]" at bounding box center [924, 230] width 143 height 28
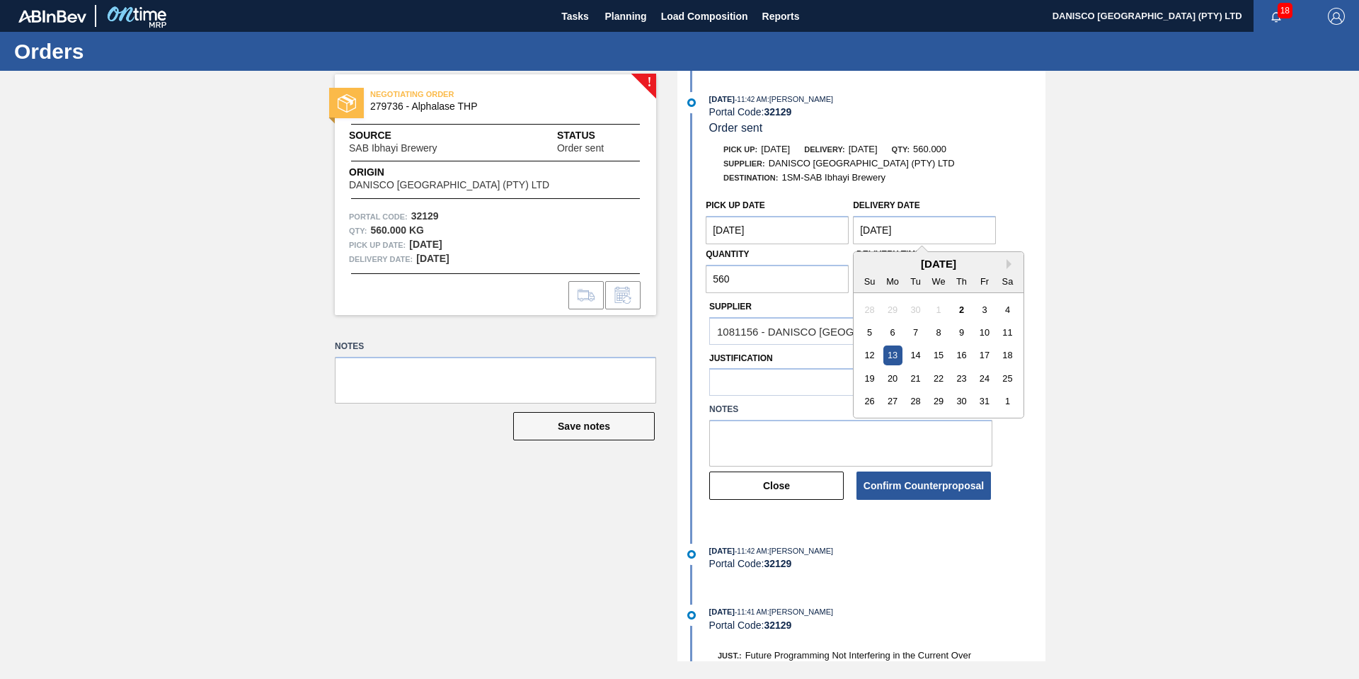
click at [793, 234] on Date "[DATE]" at bounding box center [777, 230] width 143 height 28
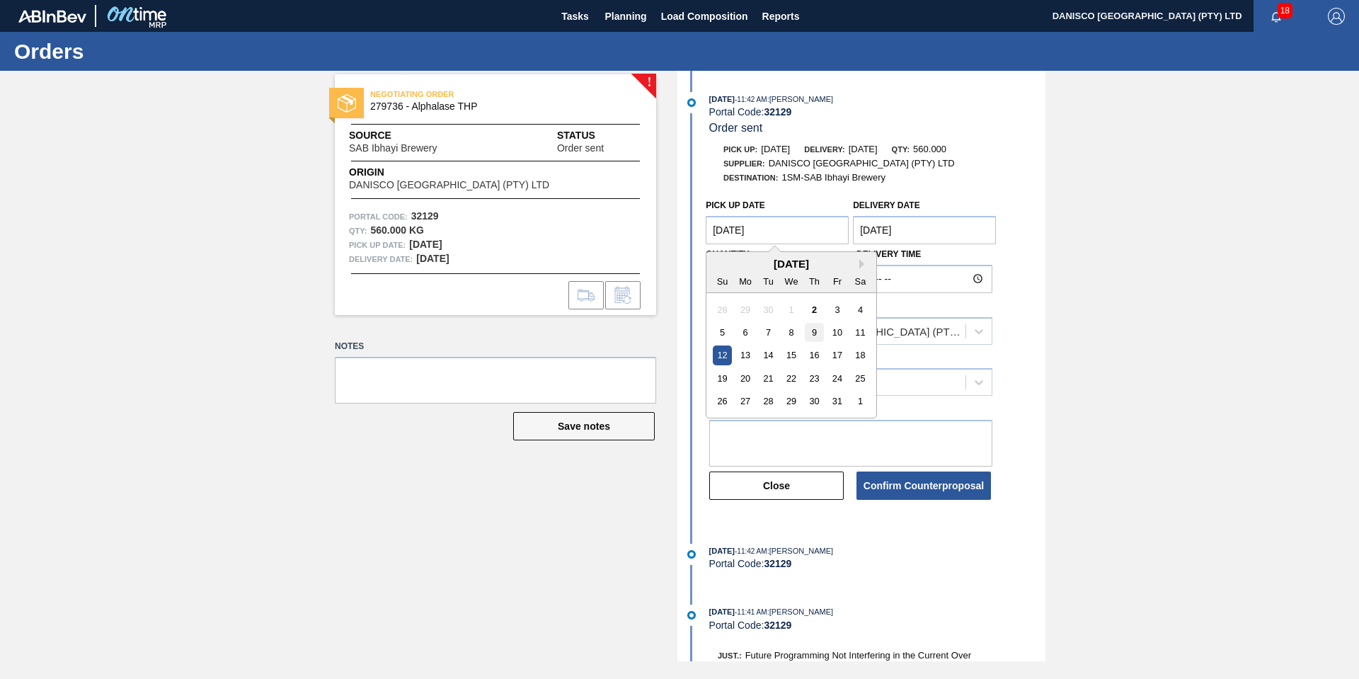
click at [816, 331] on div "9" at bounding box center [814, 332] width 19 height 19
type Date "[DATE]"
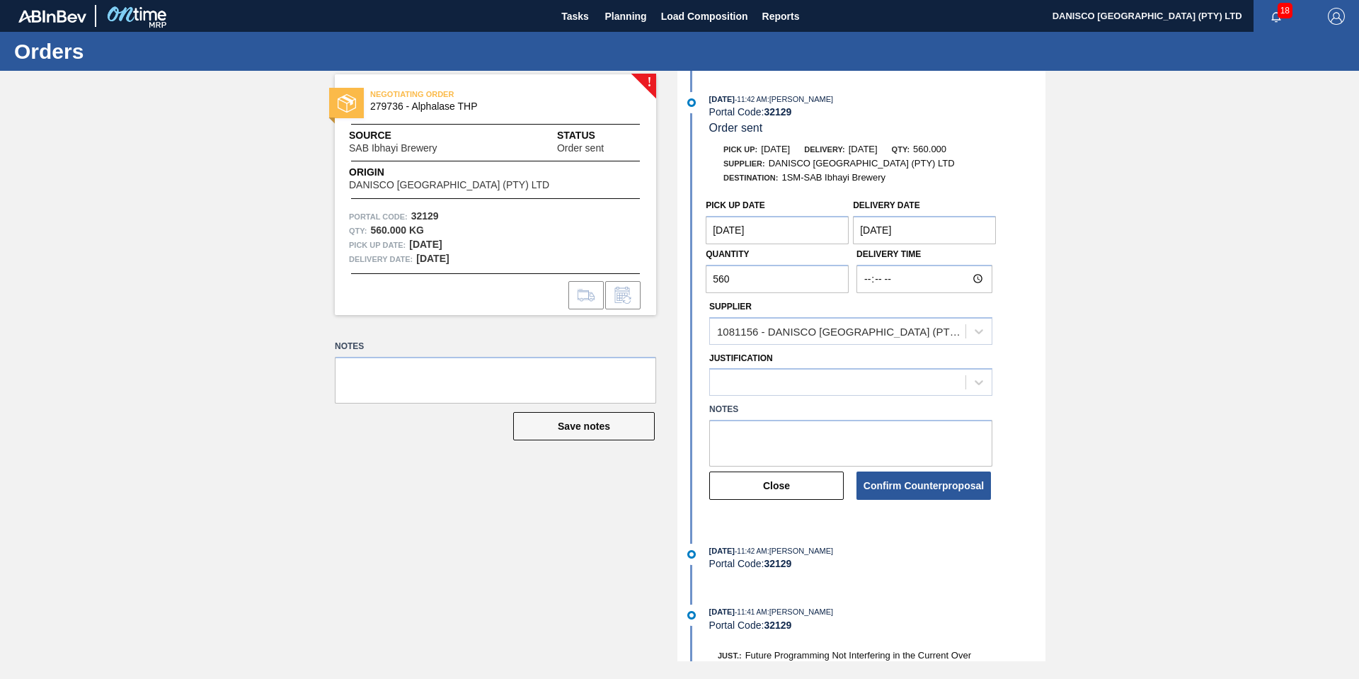
click at [1292, 329] on div "! NEGOTIATING ORDER 279736 - Alphalase THP Source SAB Ibhayi Brewery Status Ord…" at bounding box center [679, 366] width 1359 height 590
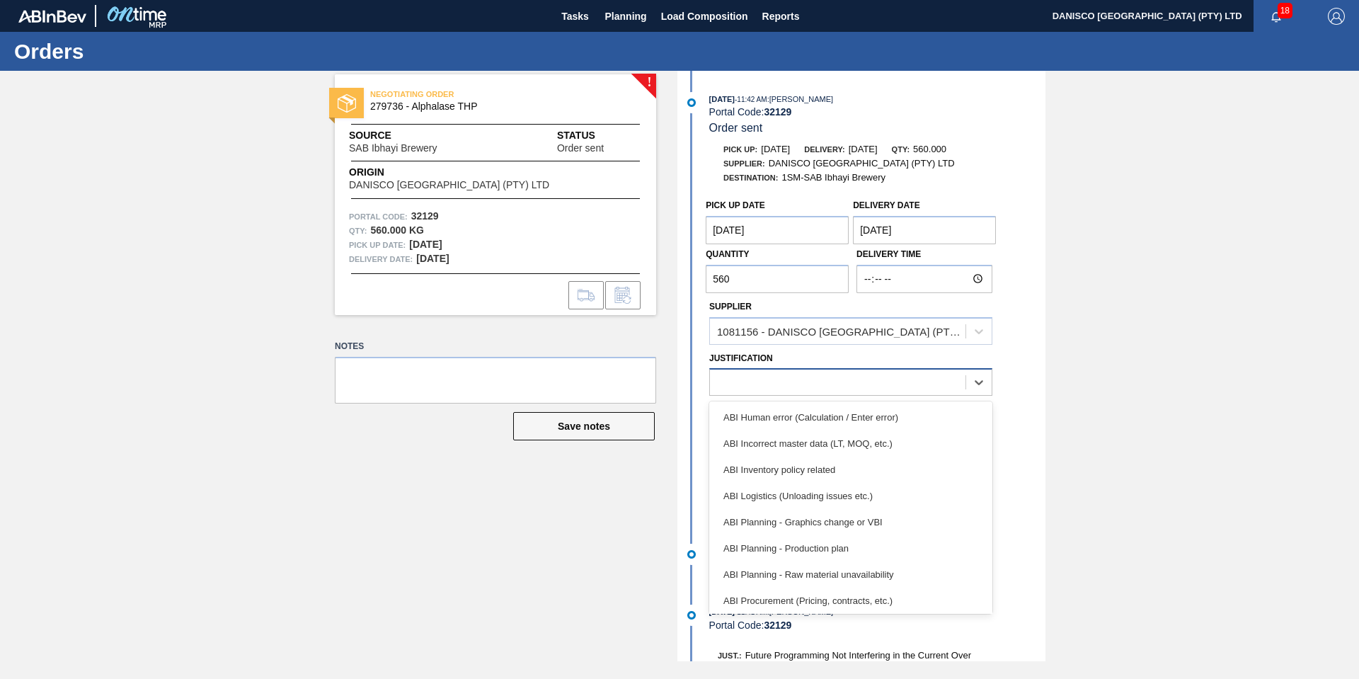
click at [801, 380] on div at bounding box center [838, 382] width 256 height 21
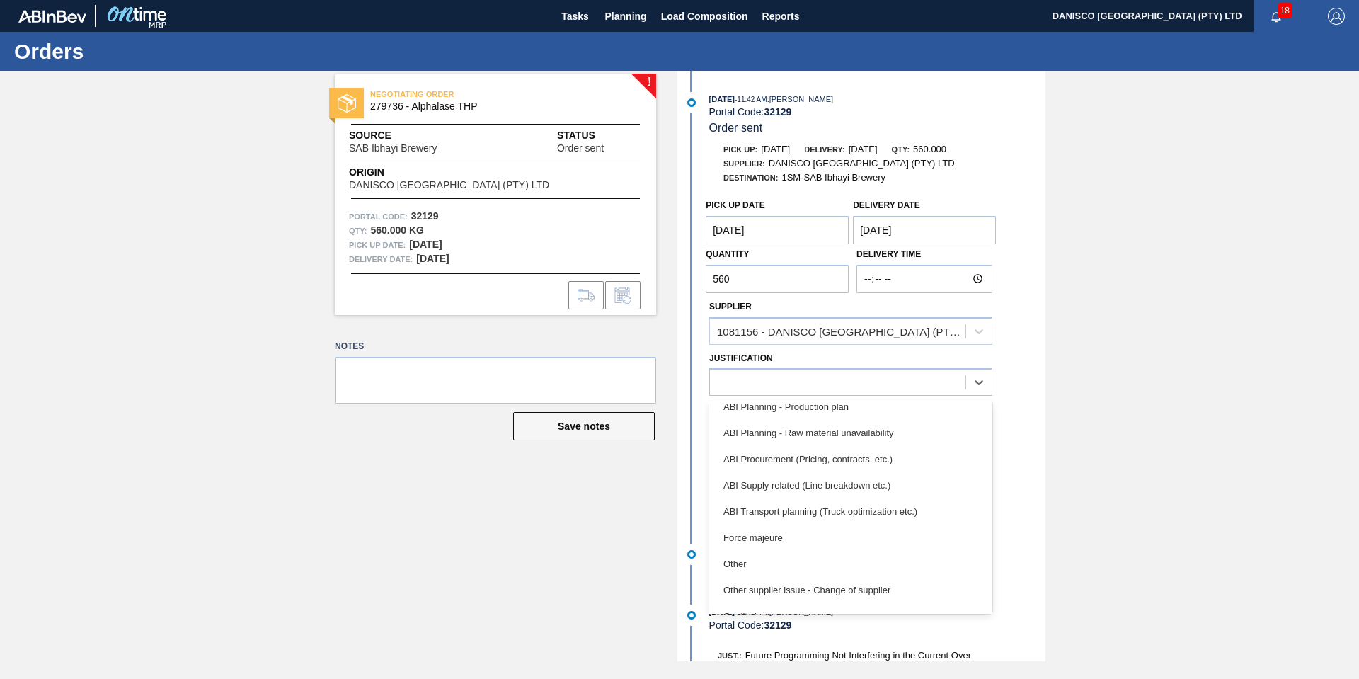
scroll to position [212, 0]
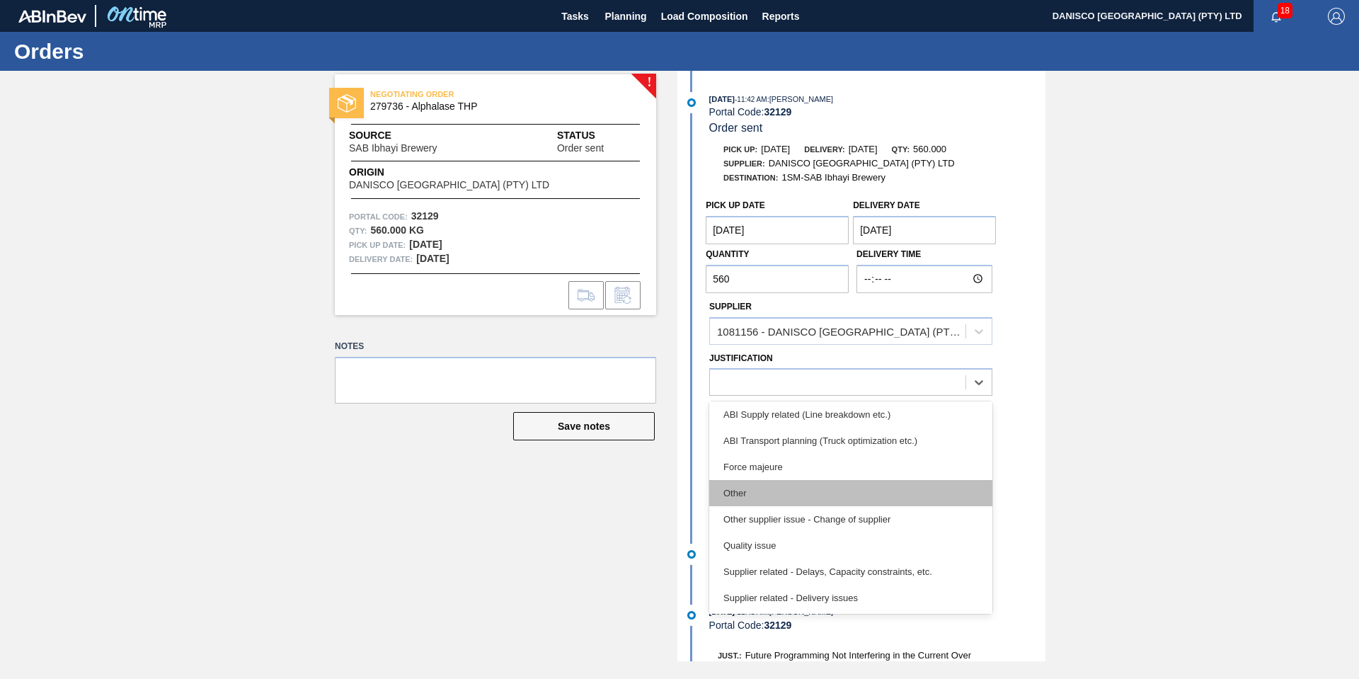
click at [779, 493] on div "Other" at bounding box center [850, 493] width 283 height 26
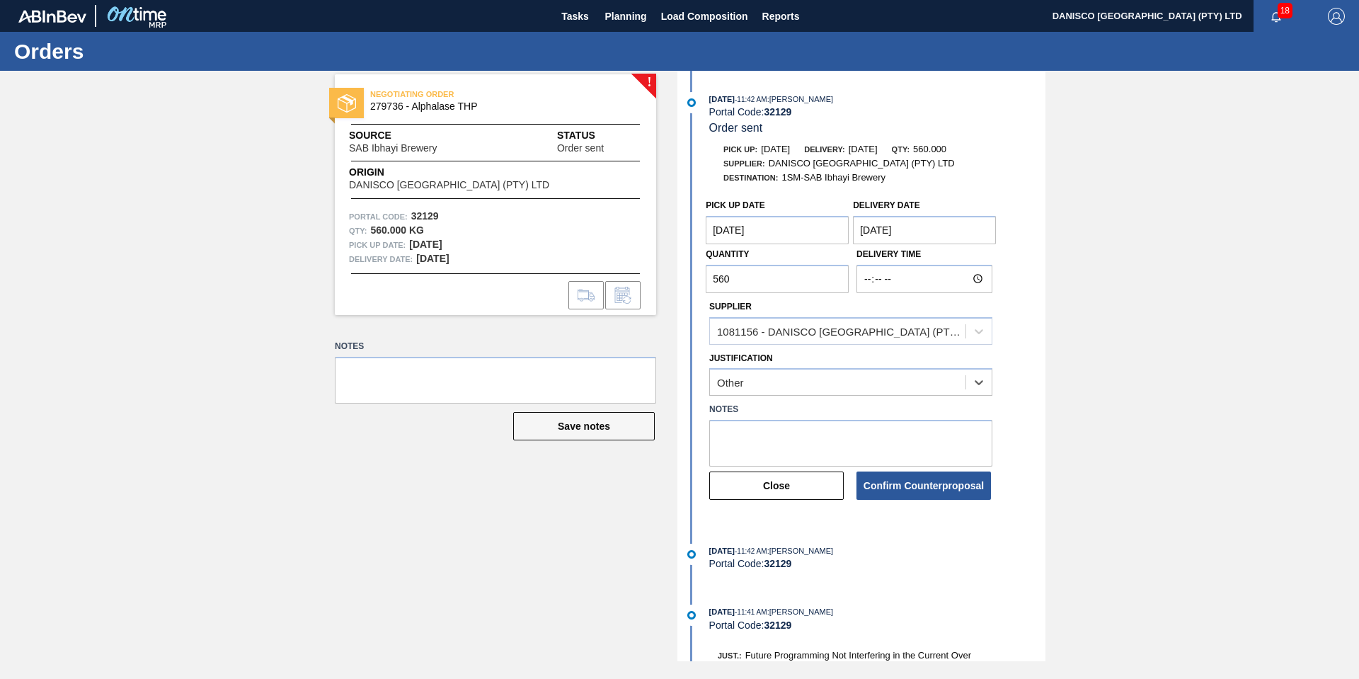
click at [1273, 442] on div "! NEGOTIATING ORDER 279736 - Alphalase THP Source SAB Ibhayi Brewery Status Ord…" at bounding box center [679, 366] width 1359 height 590
click at [915, 484] on button "Confirm Counterproposal" at bounding box center [924, 485] width 135 height 28
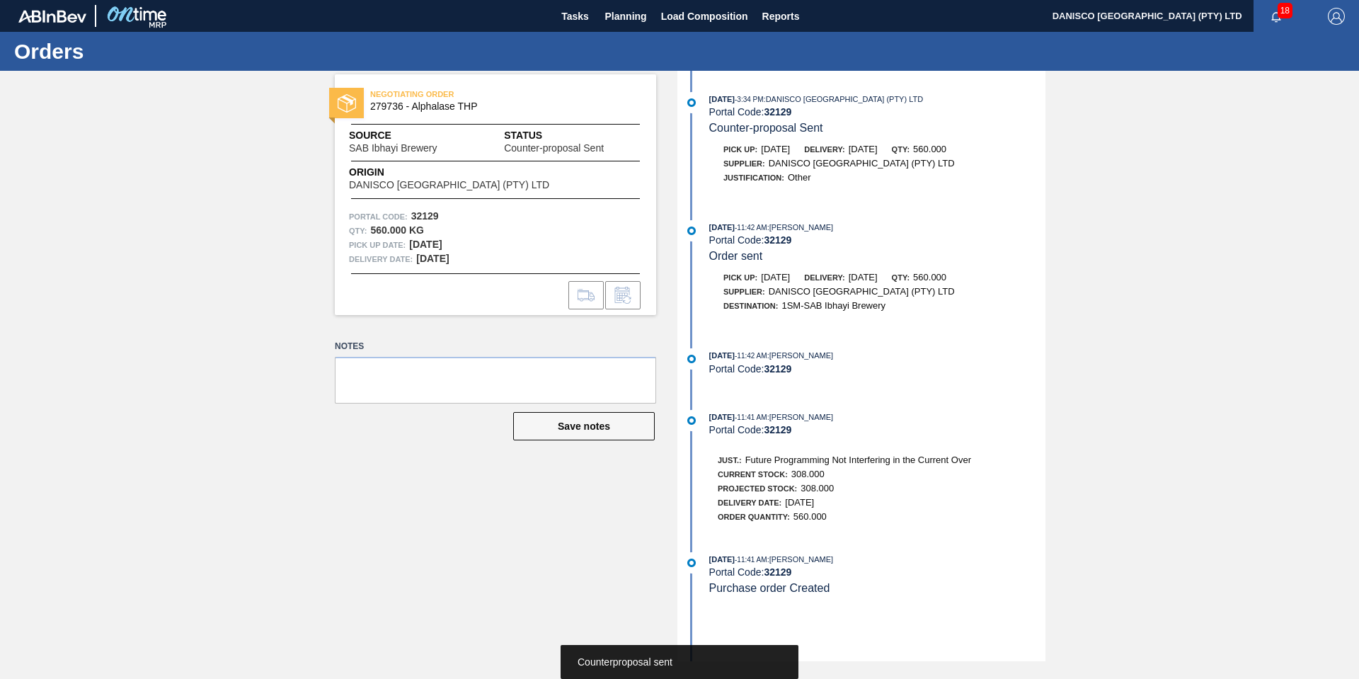
click at [182, 224] on div "NEGOTIATING ORDER 279736 - Alphalase THP Source SAB Ibhayi Brewery Status Count…" at bounding box center [679, 366] width 1359 height 590
click at [613, 4] on button "Planning" at bounding box center [626, 16] width 56 height 32
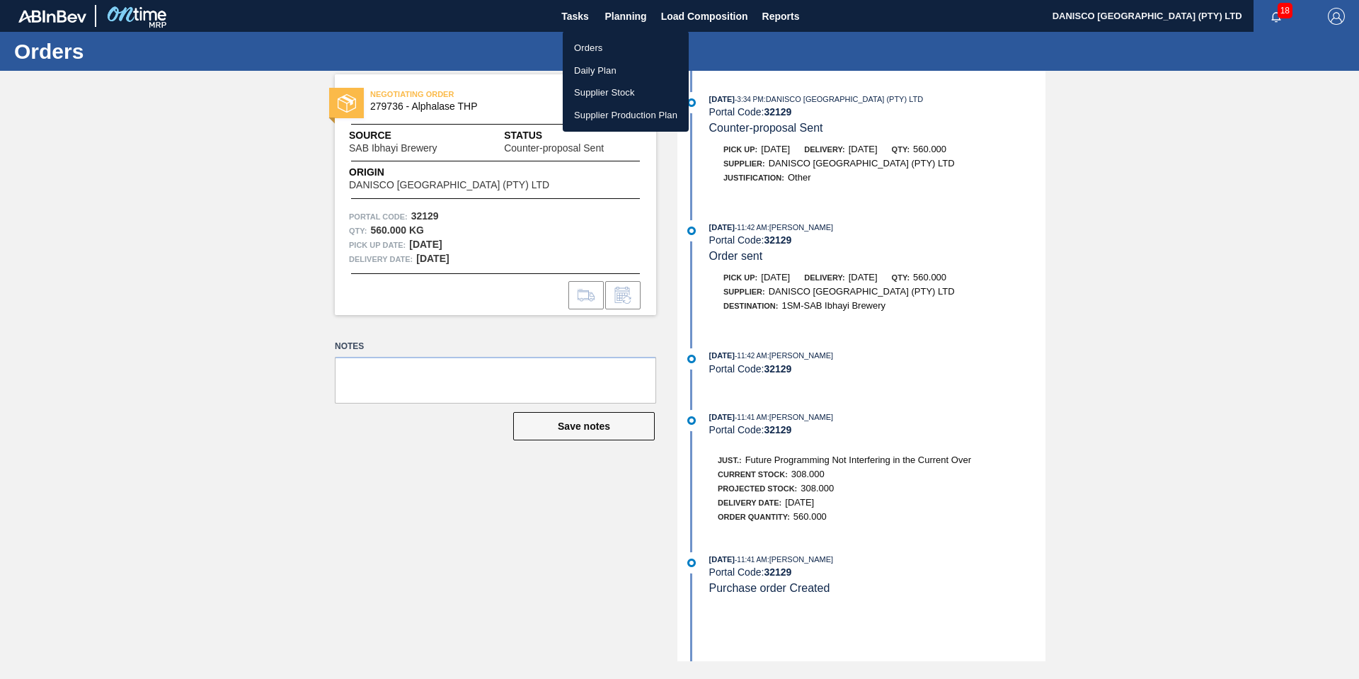
click at [604, 42] on li "Orders" at bounding box center [626, 48] width 126 height 23
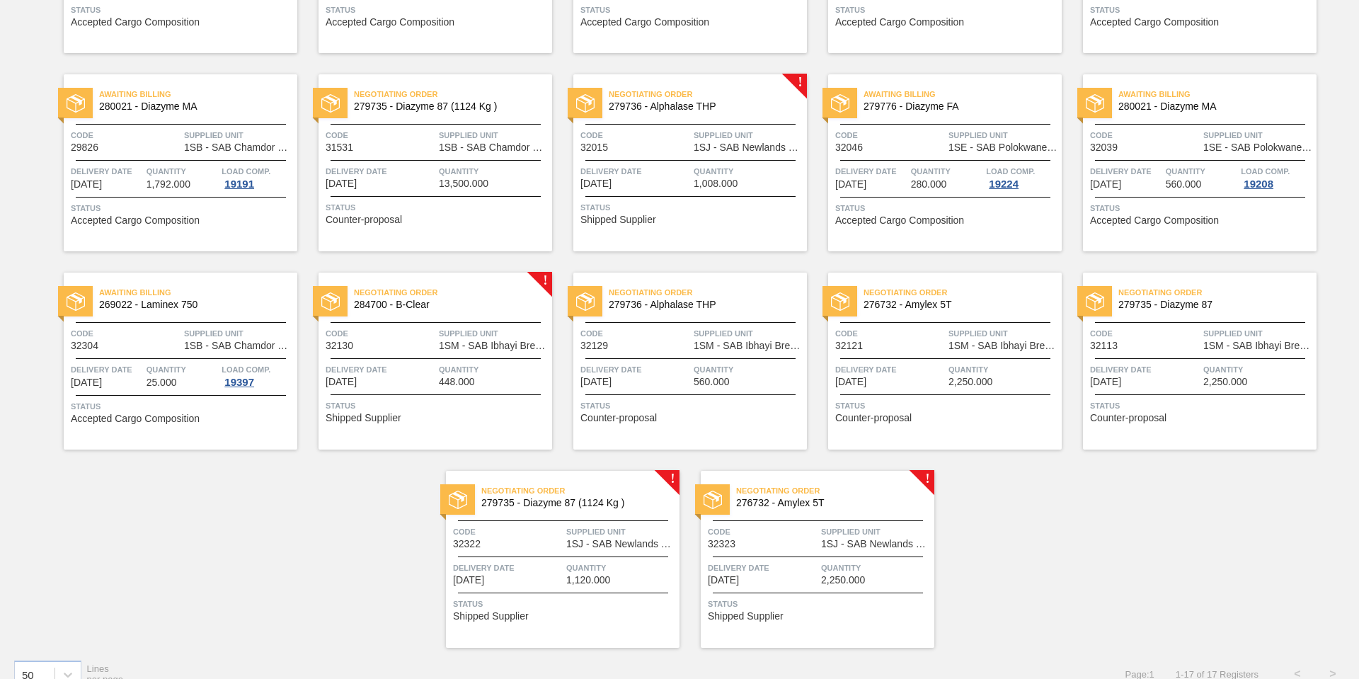
scroll to position [271, 0]
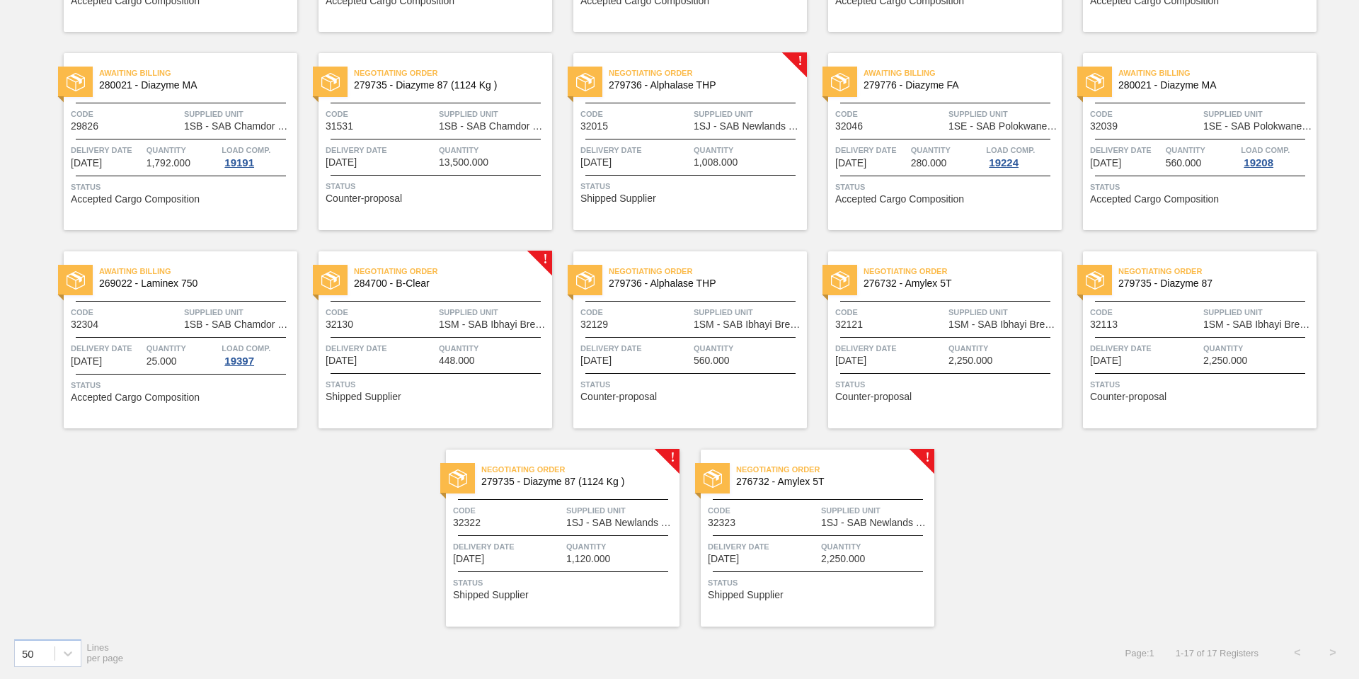
click at [375, 370] on div "Negotiating Order 284700 - B-Clear Code 32130 Supplied Unit 1SM - SAB Ibhayi Br…" at bounding box center [436, 339] width 234 height 177
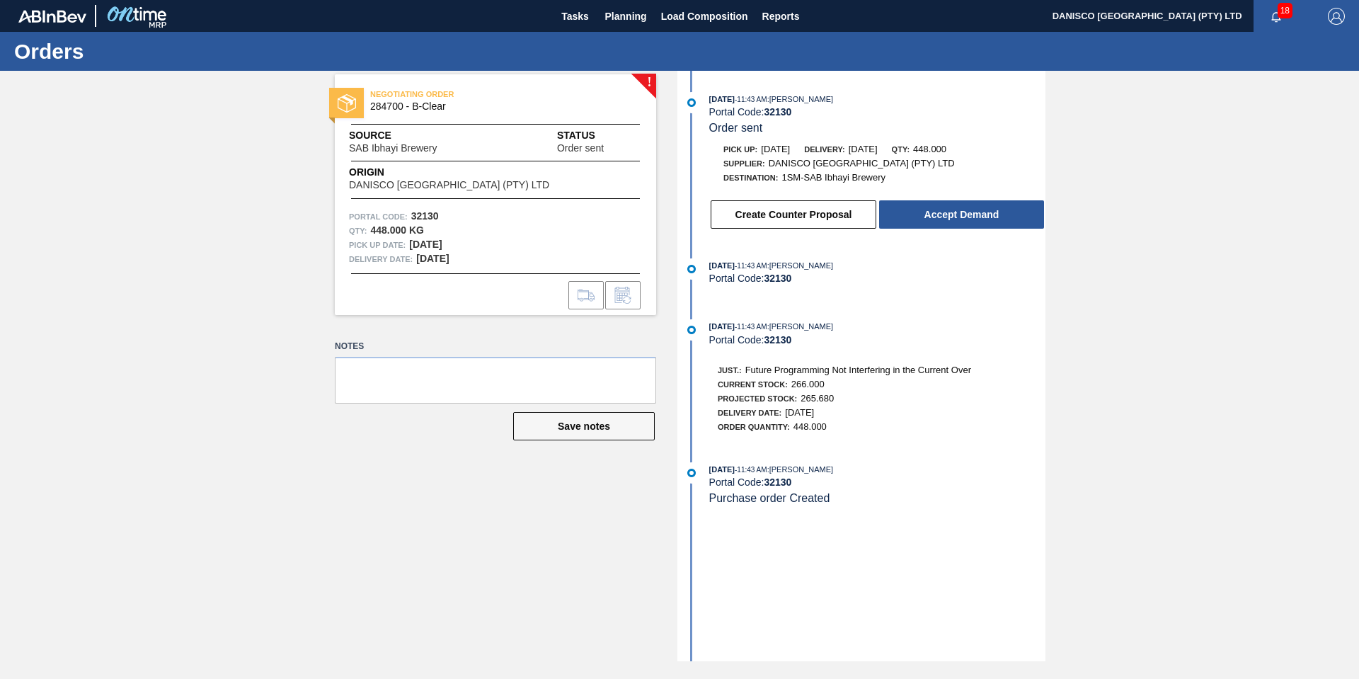
drag, startPoint x: 1298, startPoint y: 273, endPoint x: 1204, endPoint y: 306, distance: 99.9
click at [1298, 272] on div "! NEGOTIATING ORDER 284700 - B-Clear Source SAB Ibhayi Brewery Status Order sen…" at bounding box center [679, 366] width 1359 height 590
click at [811, 215] on button "Create Counter Proposal" at bounding box center [794, 214] width 166 height 28
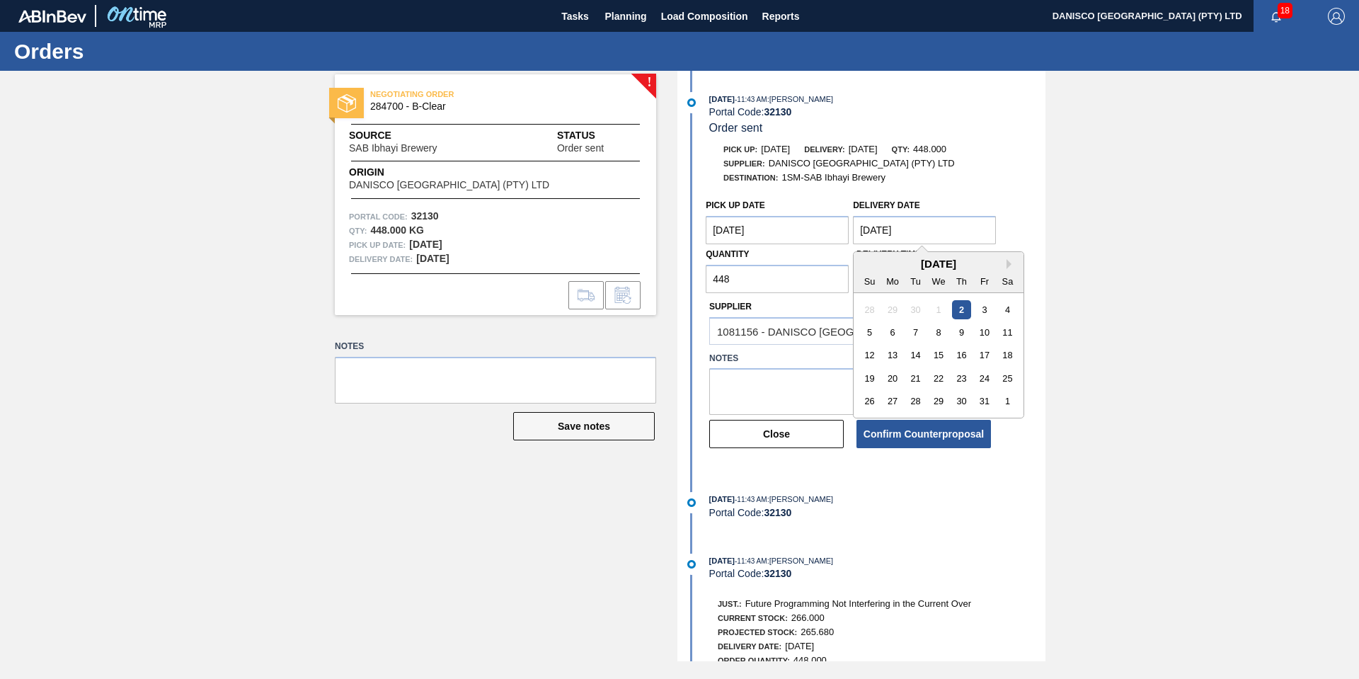
click at [946, 236] on Date "[DATE]" at bounding box center [924, 230] width 143 height 28
click at [887, 355] on div "13" at bounding box center [892, 355] width 19 height 19
type Date "[DATE]"
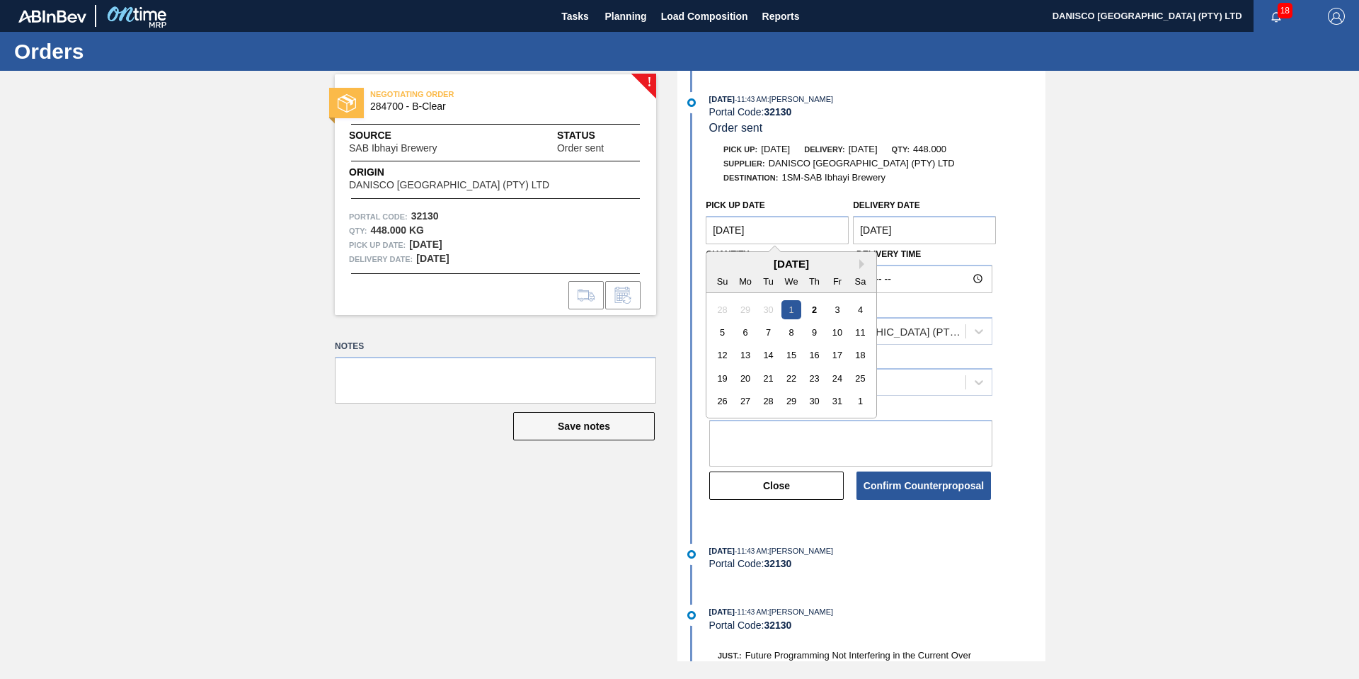
click at [765, 231] on Date "[DATE]" at bounding box center [777, 230] width 143 height 28
click at [840, 333] on div "10" at bounding box center [837, 332] width 19 height 19
type Date "[DATE]"
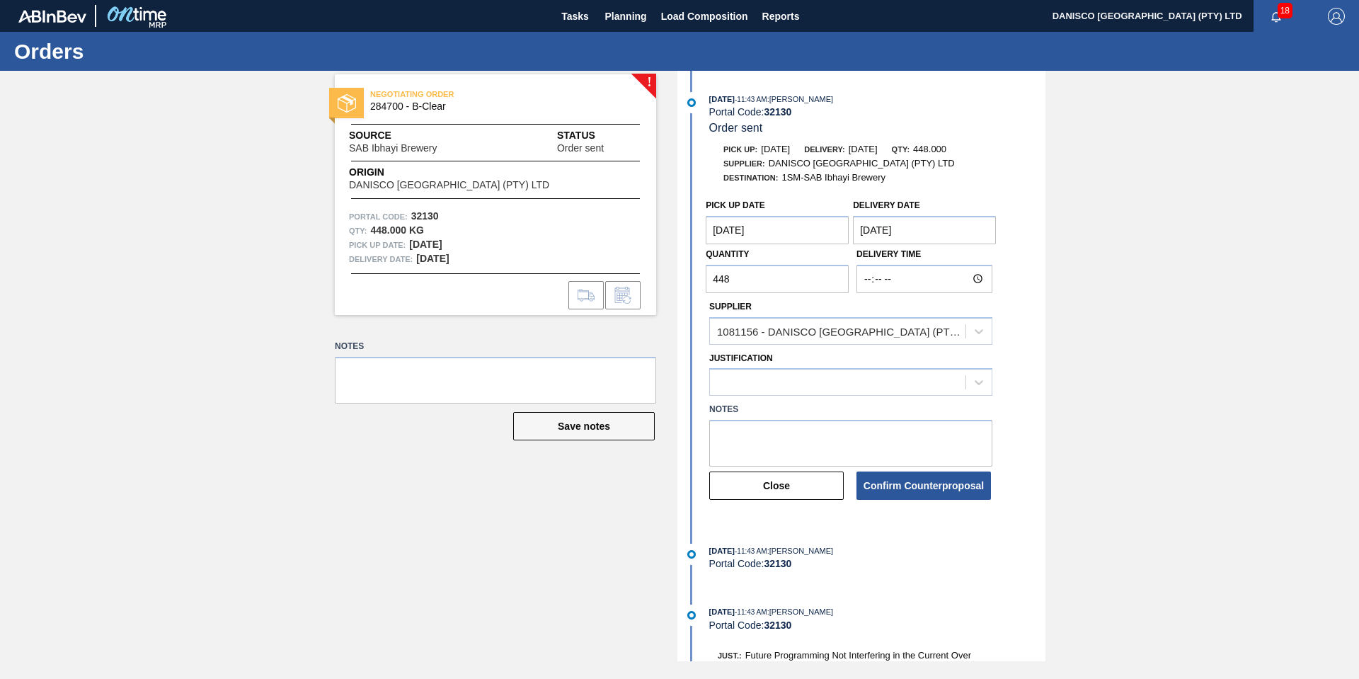
click at [1275, 328] on div "! NEGOTIATING ORDER 284700 - B-Clear Source SAB Ibhayi Brewery Status Order sen…" at bounding box center [679, 366] width 1359 height 590
click at [922, 485] on button "Confirm Counterproposal" at bounding box center [924, 485] width 135 height 28
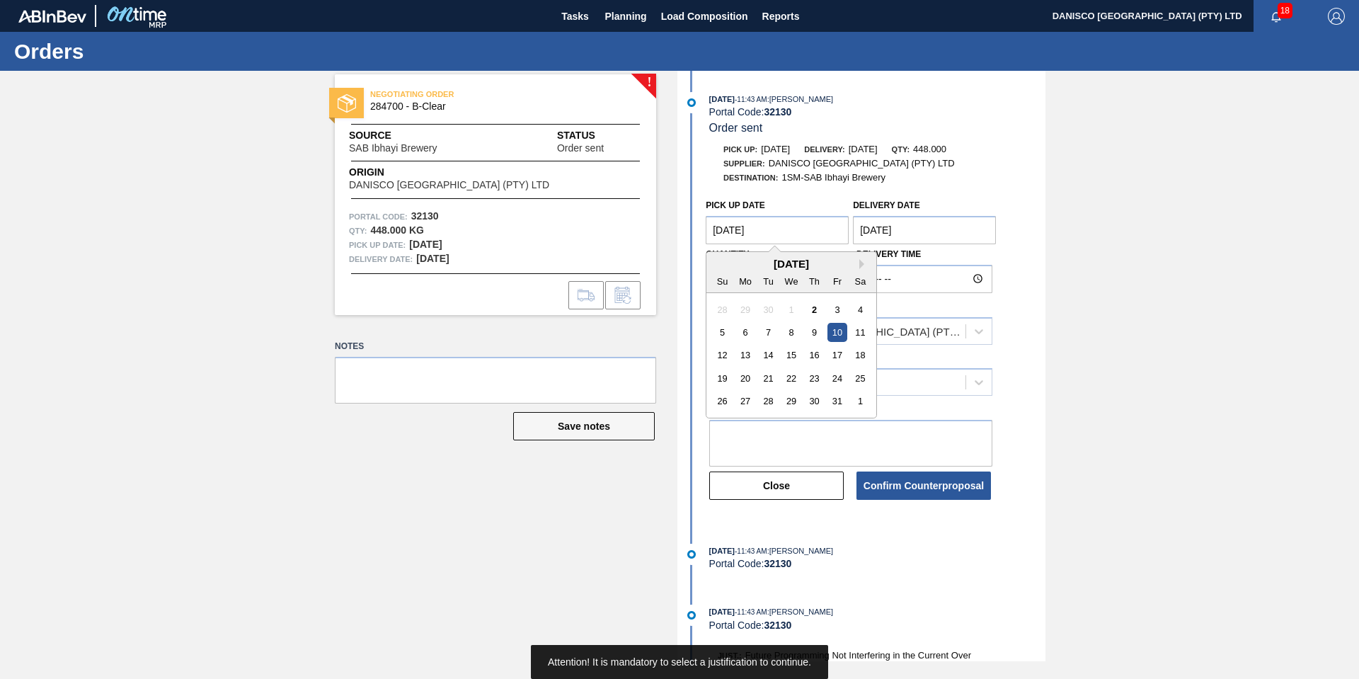
click at [799, 227] on Date "[DATE]" at bounding box center [777, 230] width 143 height 28
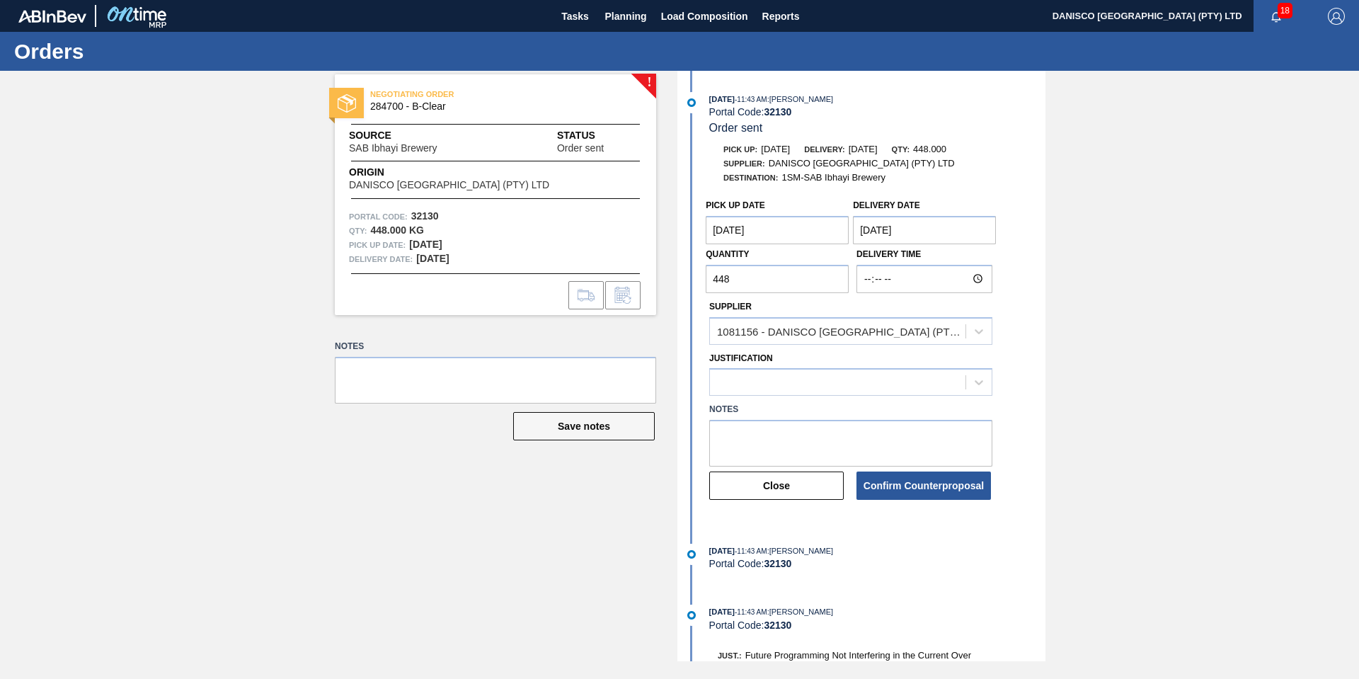
click at [1180, 367] on div "! NEGOTIATING ORDER 284700 - B-Clear Source SAB Ibhayi Brewery Status Order sen…" at bounding box center [679, 366] width 1359 height 590
click at [786, 384] on div at bounding box center [838, 382] width 256 height 21
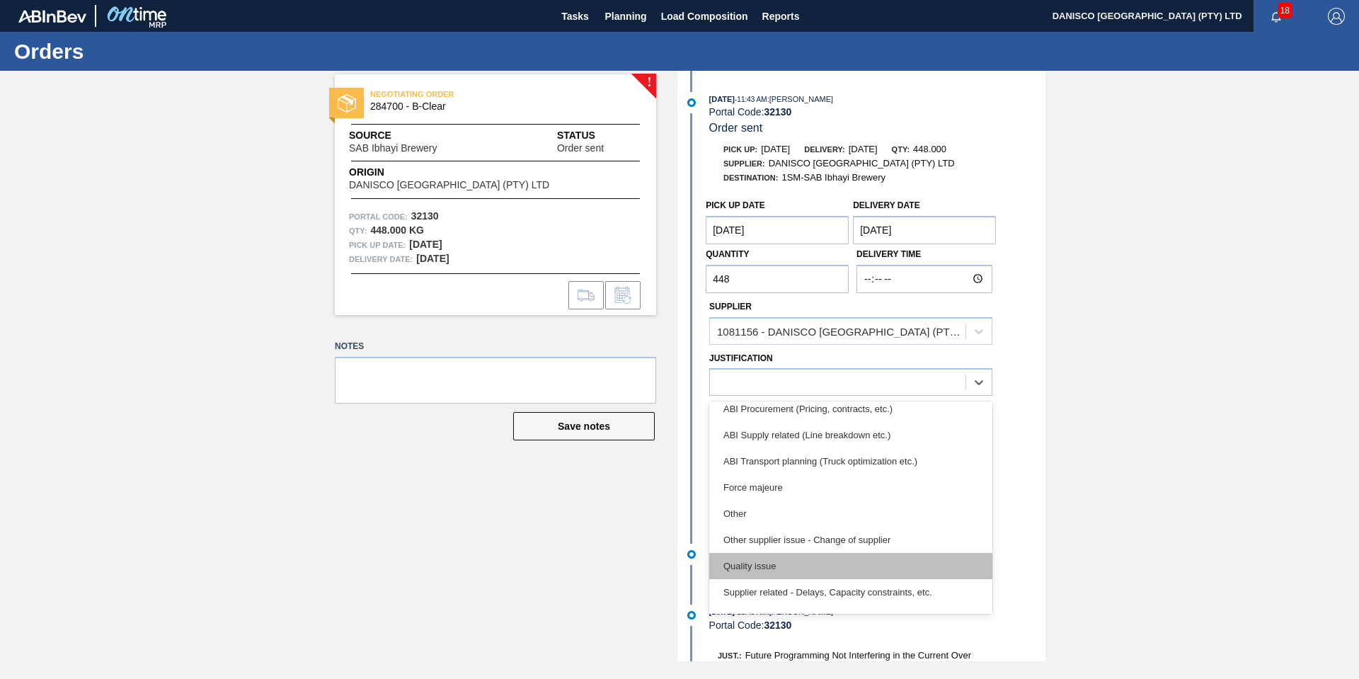
scroll to position [212, 0]
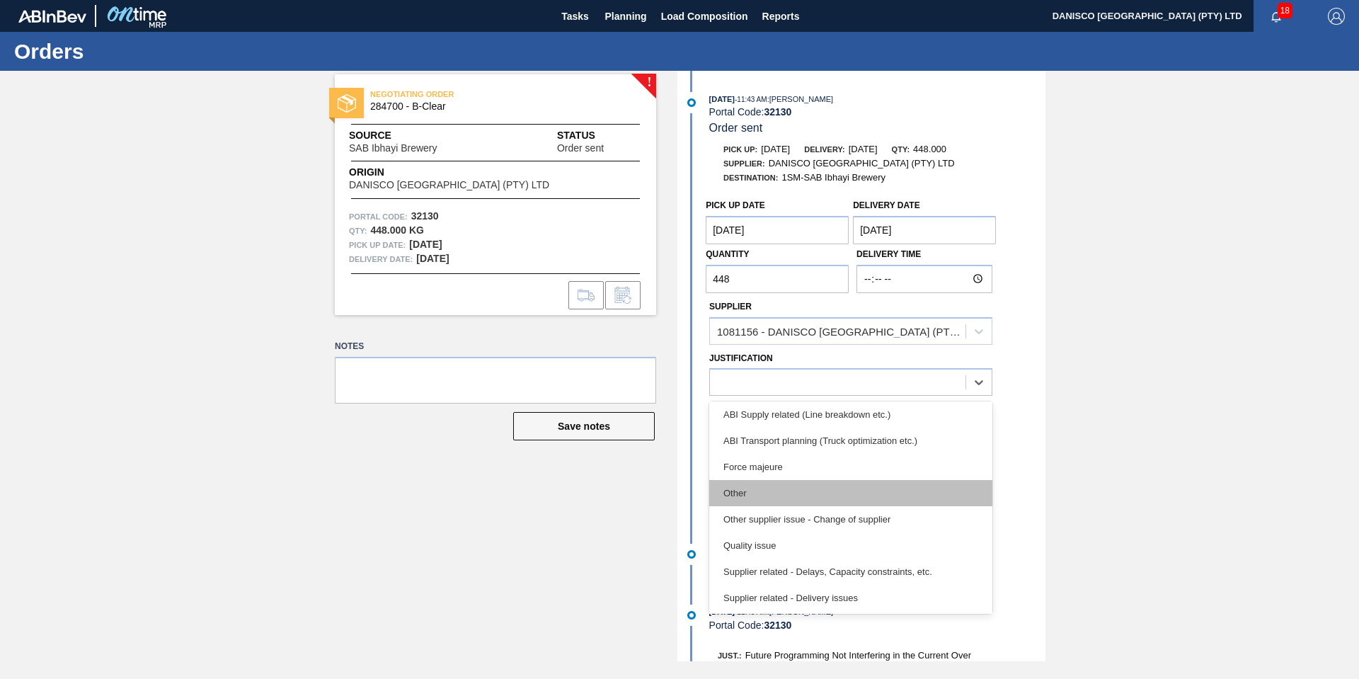
click at [793, 493] on div "Other" at bounding box center [850, 493] width 283 height 26
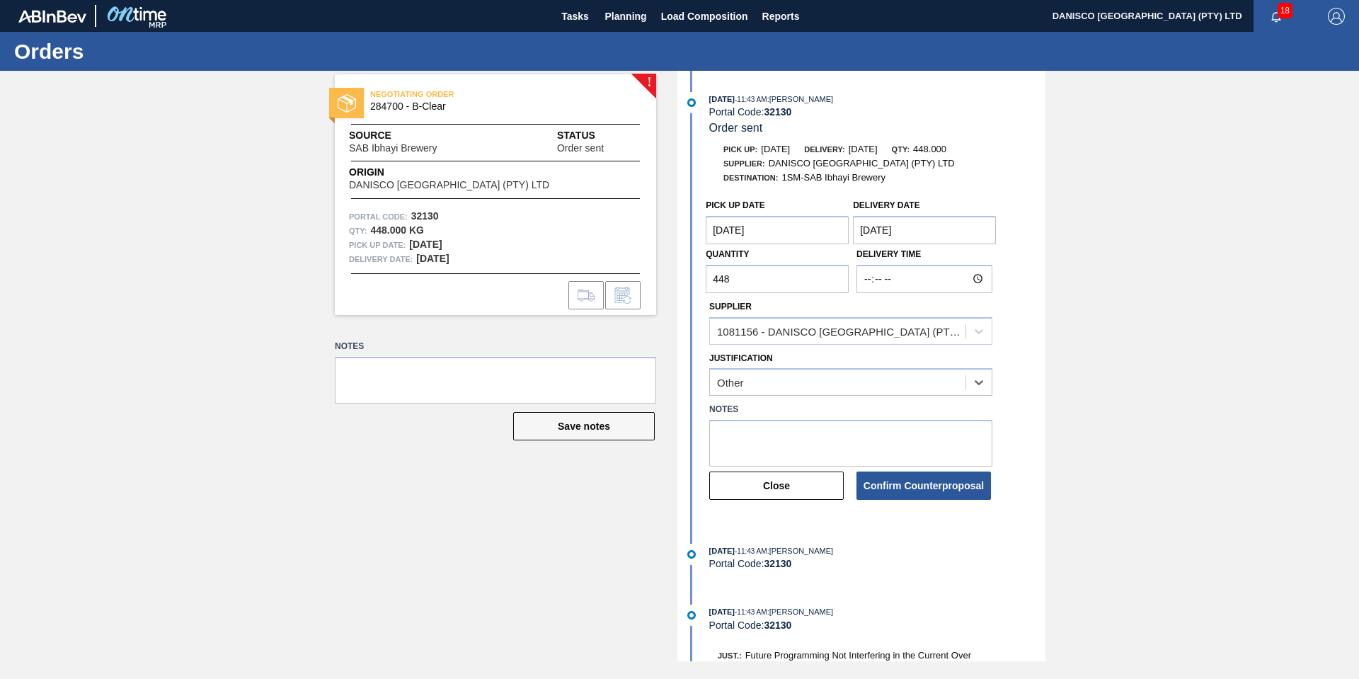
click at [1133, 428] on div "! NEGOTIATING ORDER 284700 - B-Clear Source SAB Ibhayi Brewery Status Order sen…" at bounding box center [679, 366] width 1359 height 590
click at [915, 492] on button "Confirm Counterproposal" at bounding box center [924, 485] width 135 height 28
click at [228, 323] on div "! NEGOTIATING ORDER 284700 - B-Clear Source SAB Ibhayi Brewery Status Order sen…" at bounding box center [679, 366] width 1359 height 590
